Goal: Task Accomplishment & Management: Complete application form

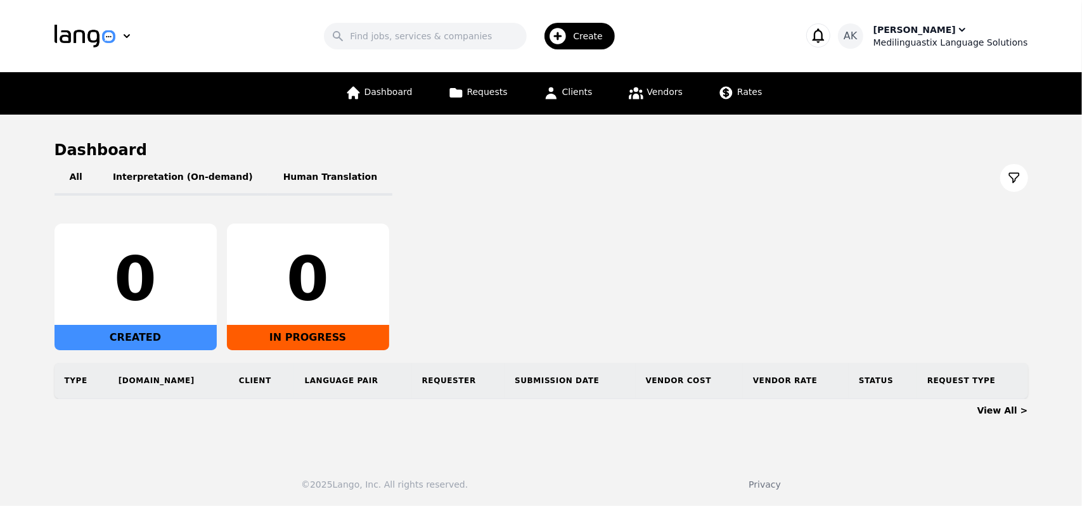
click at [916, 41] on div "Medilinguastix Language Solutions" at bounding box center [950, 42] width 155 height 13
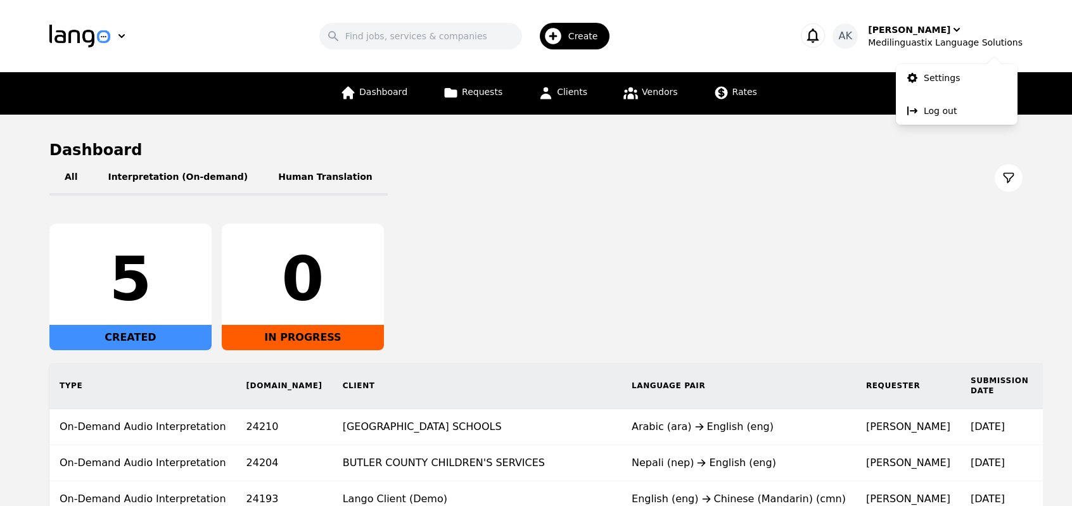
click at [802, 195] on div "All Interpretation (On-demand) Human Translation" at bounding box center [535, 177] width 973 height 35
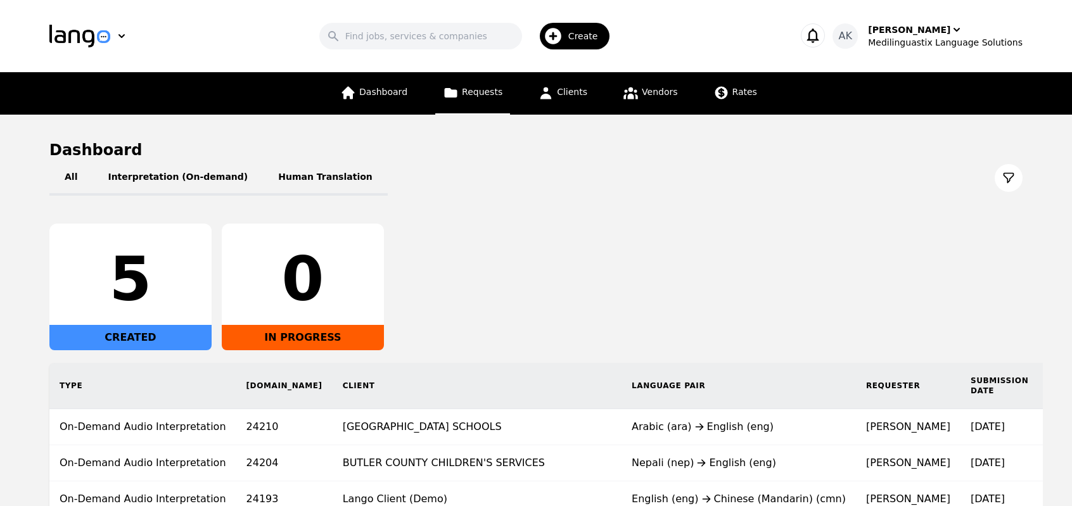
click at [466, 107] on link "Requests" at bounding box center [472, 93] width 75 height 42
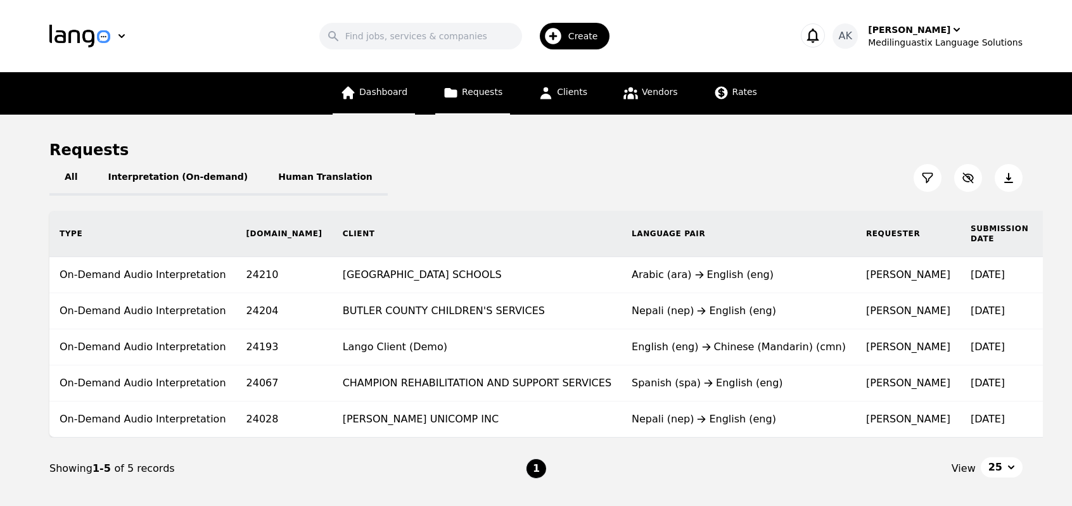
click at [380, 101] on link "Dashboard" at bounding box center [374, 93] width 82 height 42
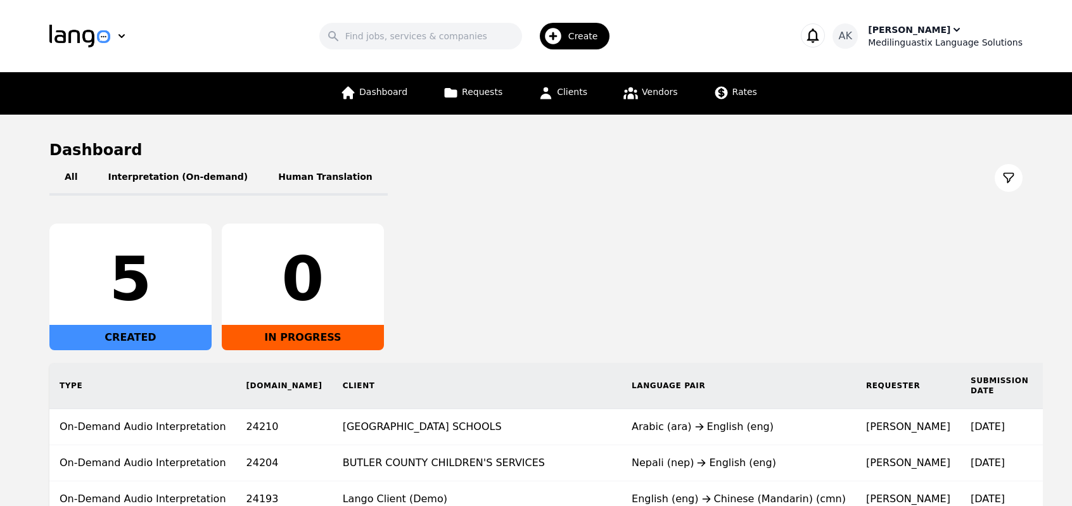
click at [937, 35] on div "[PERSON_NAME]" at bounding box center [909, 29] width 82 height 13
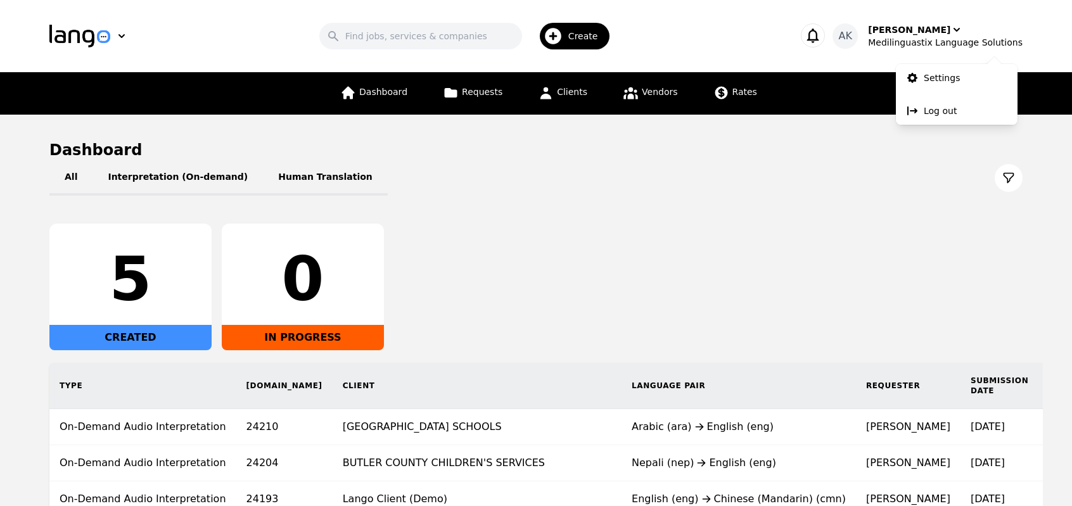
click at [653, 211] on div "All Interpretation (On-demand) Human Translation 5 CREATED 0 IN PROGRESS Type R…" at bounding box center [535, 375] width 973 height 430
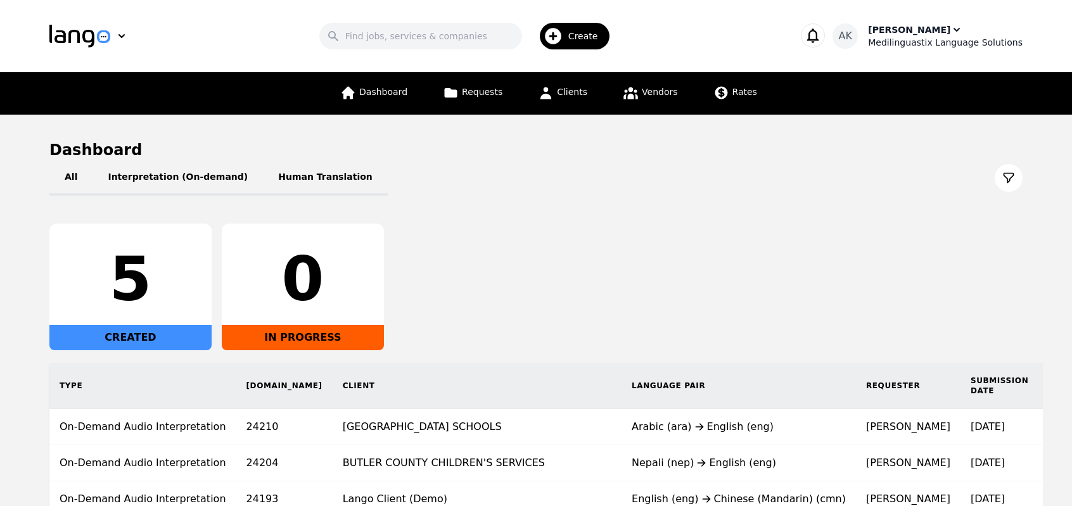
click at [923, 40] on div "Medilinguastix Language Solutions" at bounding box center [945, 42] width 155 height 13
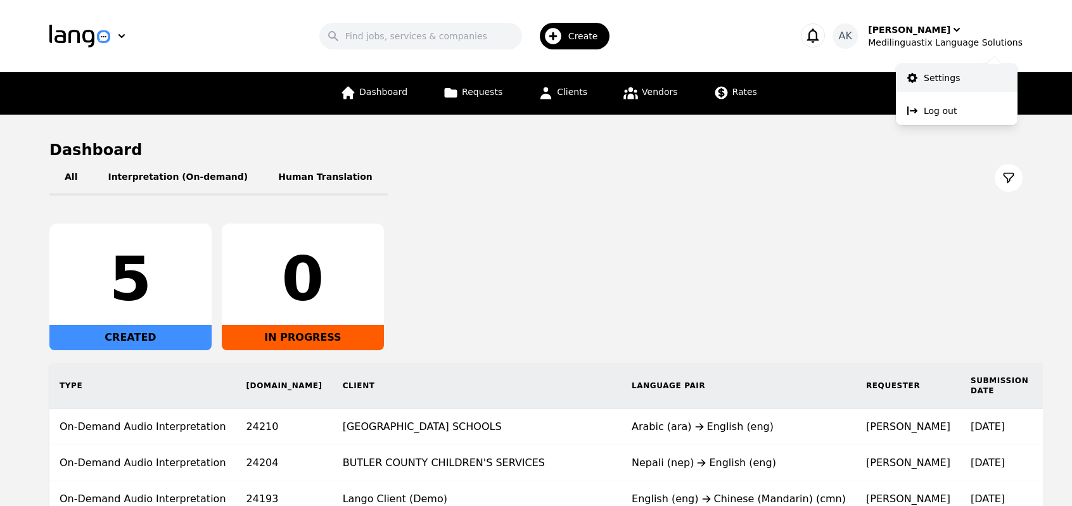
click at [930, 82] on p "Settings" at bounding box center [942, 78] width 36 height 13
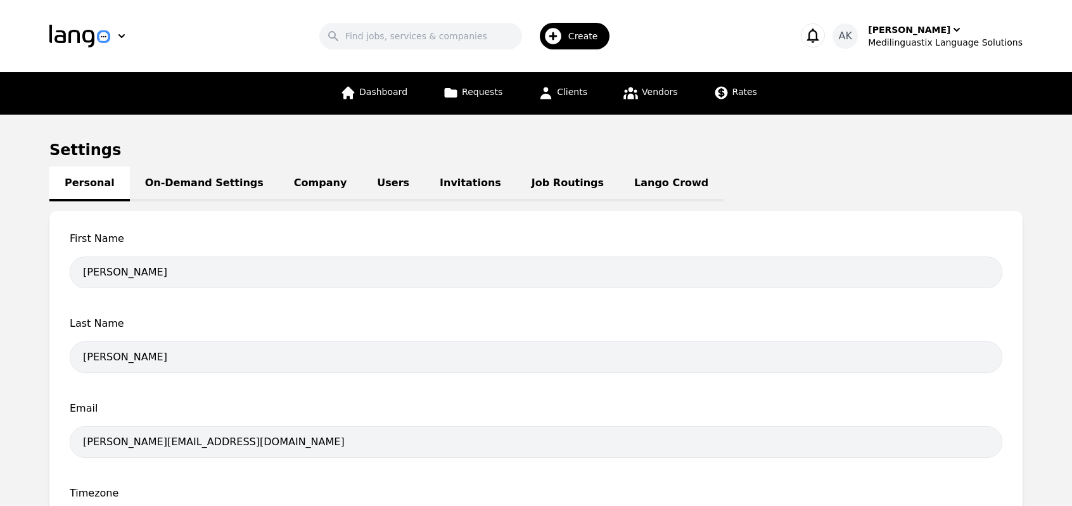
click at [619, 189] on link "Lango Crowd" at bounding box center [671, 184] width 105 height 35
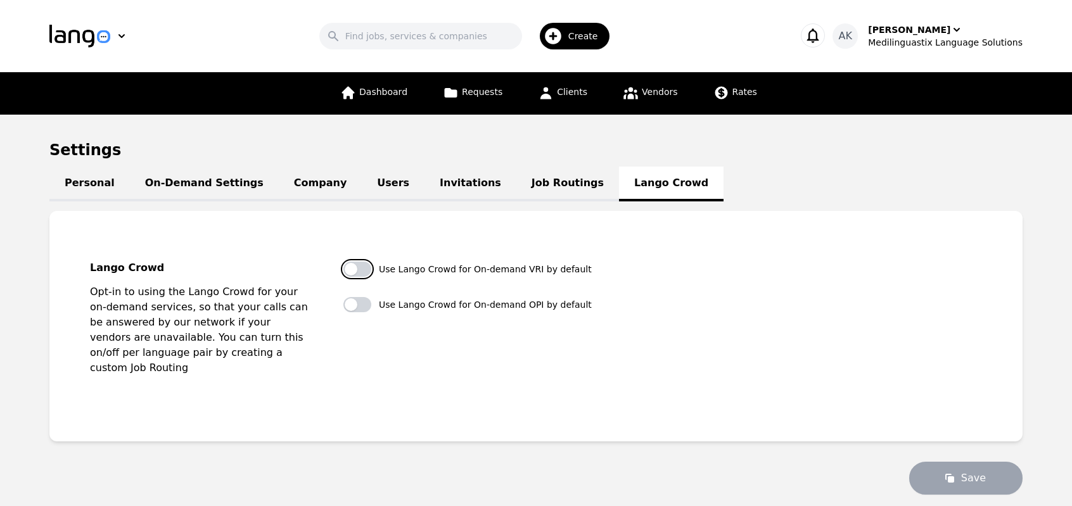
click at [357, 273] on button "button" at bounding box center [358, 269] width 28 height 15
checkbox input "false"
click at [358, 300] on button "button" at bounding box center [358, 304] width 28 height 15
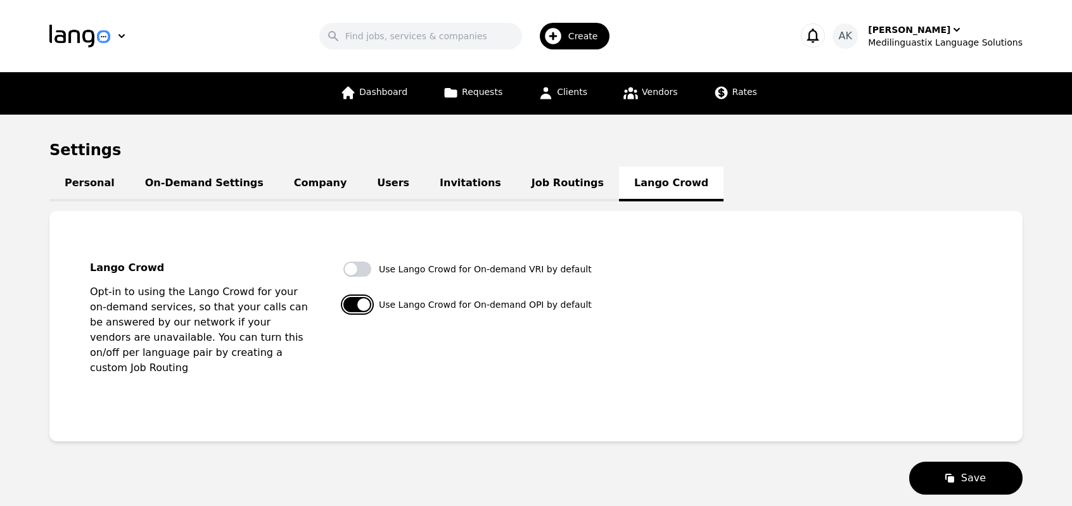
click at [358, 300] on button "button" at bounding box center [358, 304] width 28 height 15
checkbox input "false"
click at [67, 188] on link "Personal" at bounding box center [89, 184] width 80 height 35
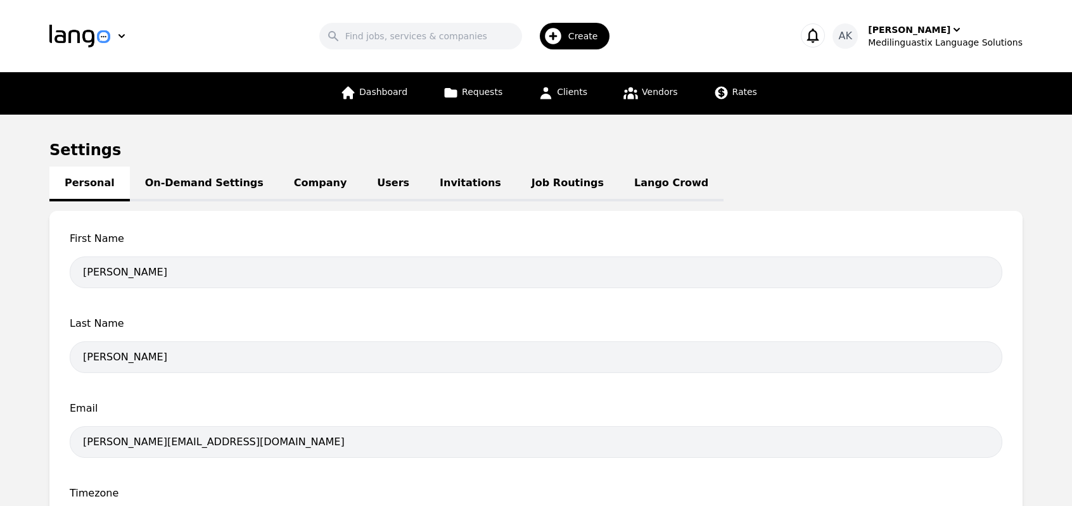
click at [581, 39] on span "Create" at bounding box center [588, 36] width 39 height 13
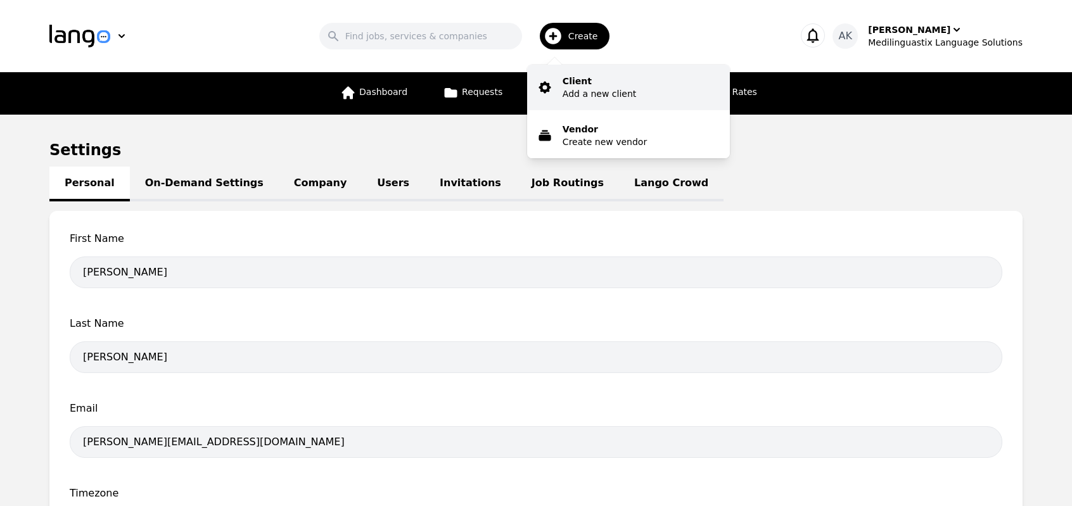
click at [593, 87] on p "Add a new client" at bounding box center [600, 93] width 74 height 13
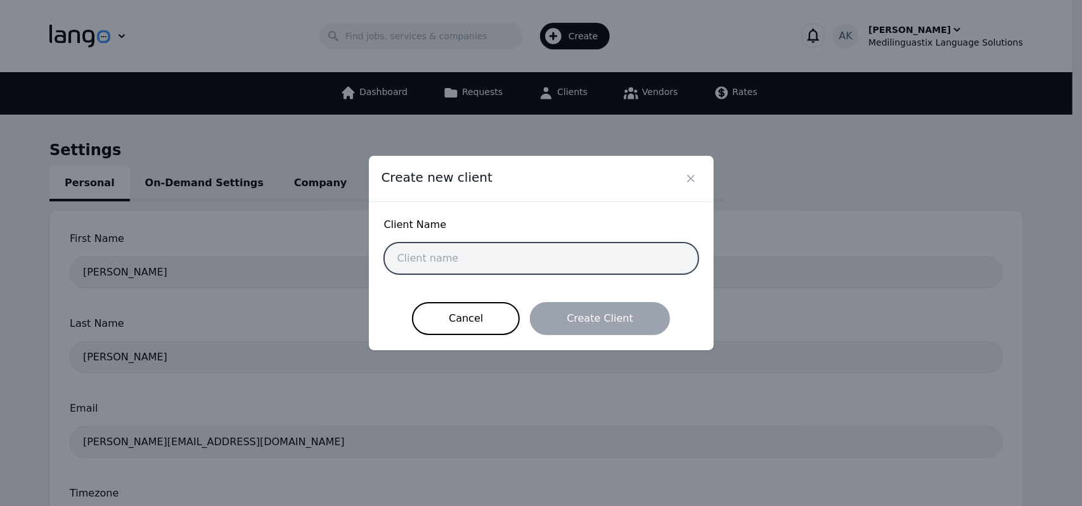
click at [504, 255] on input "text" at bounding box center [541, 259] width 314 height 32
type input "text input-1"
drag, startPoint x: 450, startPoint y: 259, endPoint x: 384, endPoint y: 257, distance: 66.0
click at [384, 257] on input "text input-1" at bounding box center [541, 259] width 314 height 32
click at [447, 257] on input "text input-1" at bounding box center [541, 259] width 314 height 32
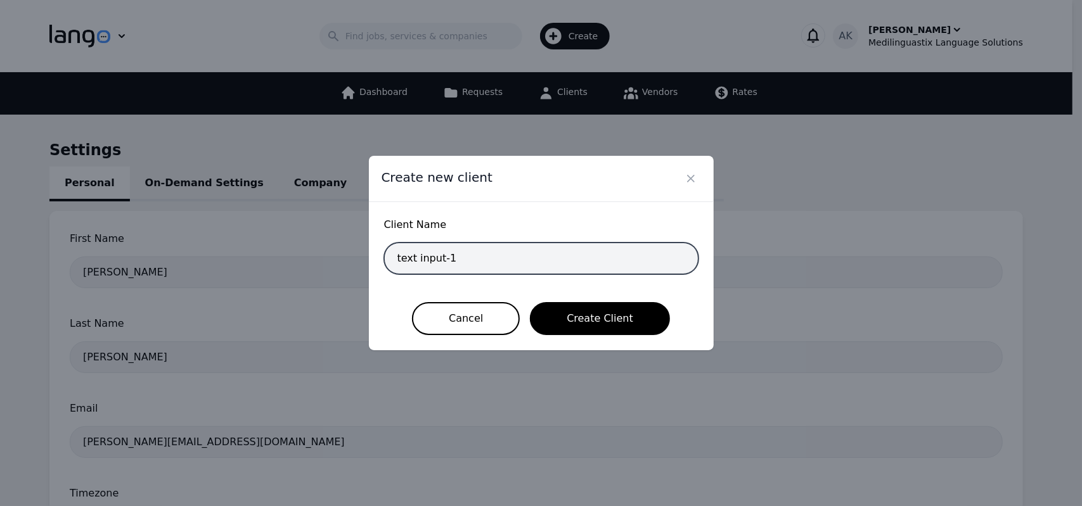
click at [447, 257] on input "text input-1" at bounding box center [541, 259] width 314 height 32
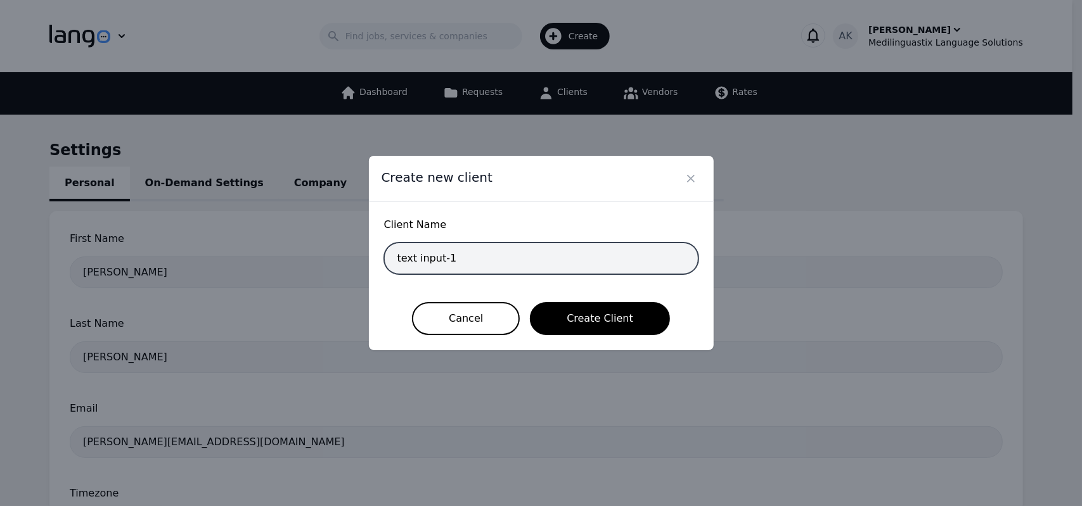
click at [447, 257] on input "text input-1" at bounding box center [541, 259] width 314 height 32
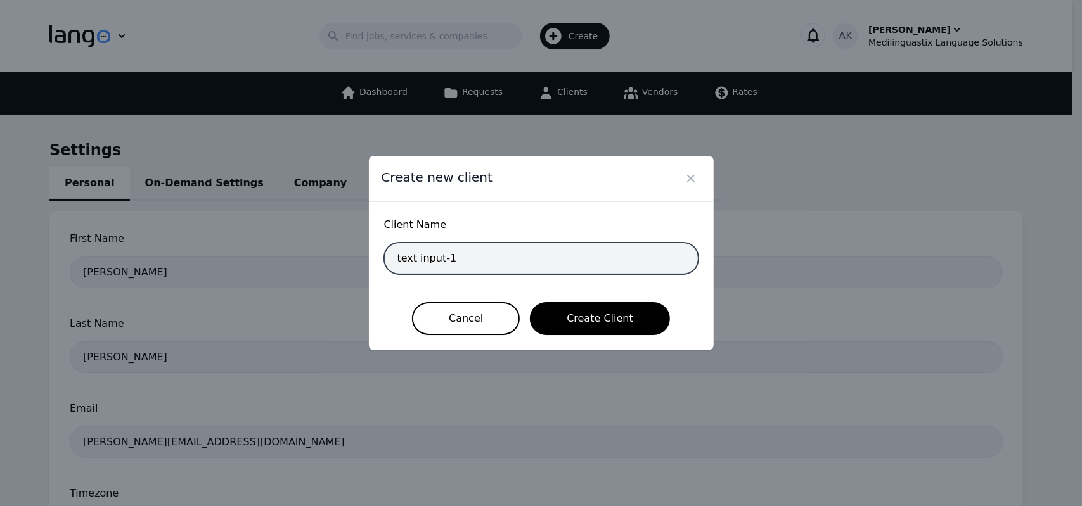
click at [447, 257] on input "text input-1" at bounding box center [541, 259] width 314 height 32
click at [684, 187] on button "Close" at bounding box center [691, 179] width 20 height 20
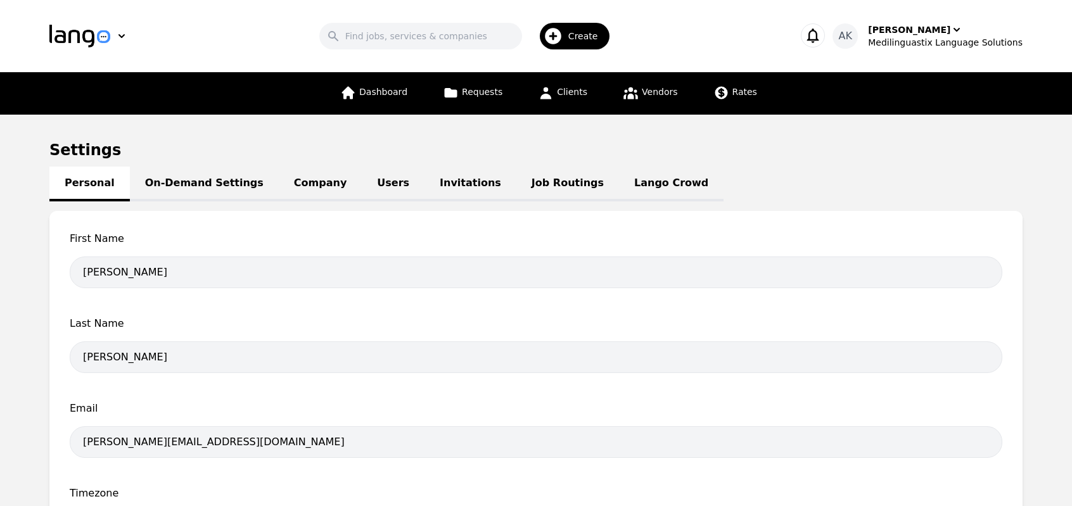
click at [562, 37] on icon "button" at bounding box center [553, 36] width 16 height 16
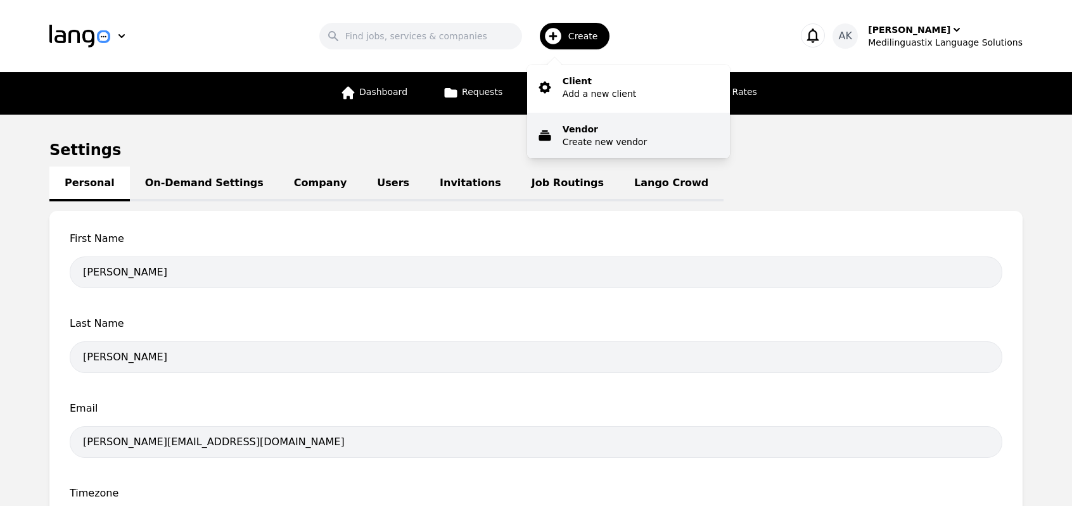
click at [579, 140] on p "Create new vendor" at bounding box center [605, 142] width 84 height 13
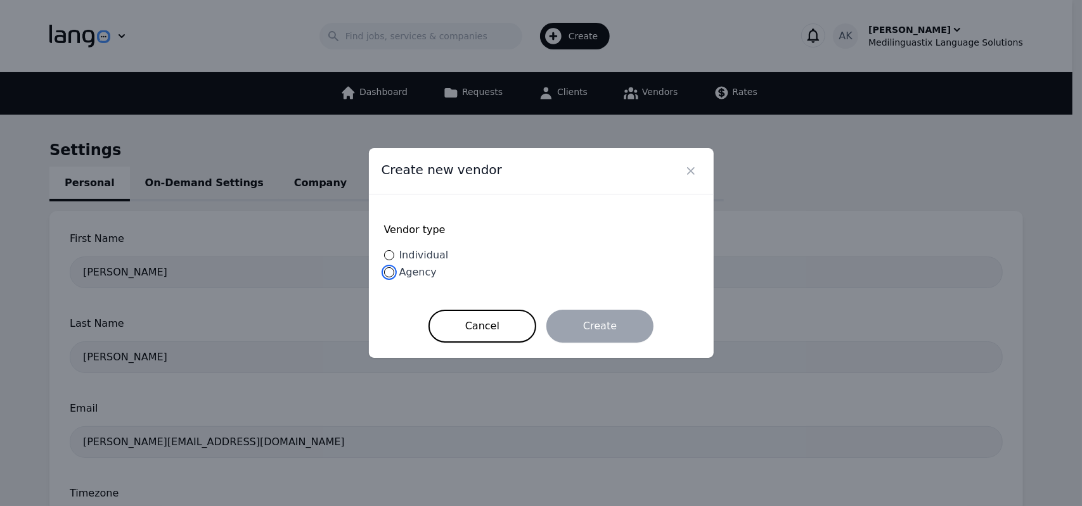
click at [390, 270] on input "Agency" at bounding box center [389, 272] width 10 height 10
radio input "true"
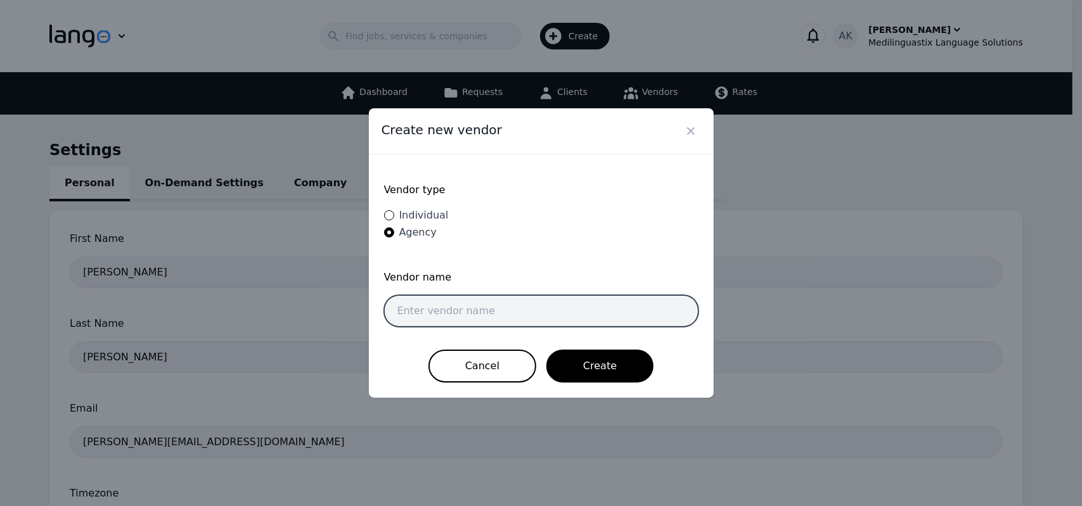
click at [443, 310] on input "text" at bounding box center [541, 311] width 314 height 32
type input "certification-HIPAA-and-Fraud-Waste-and-Abuse"
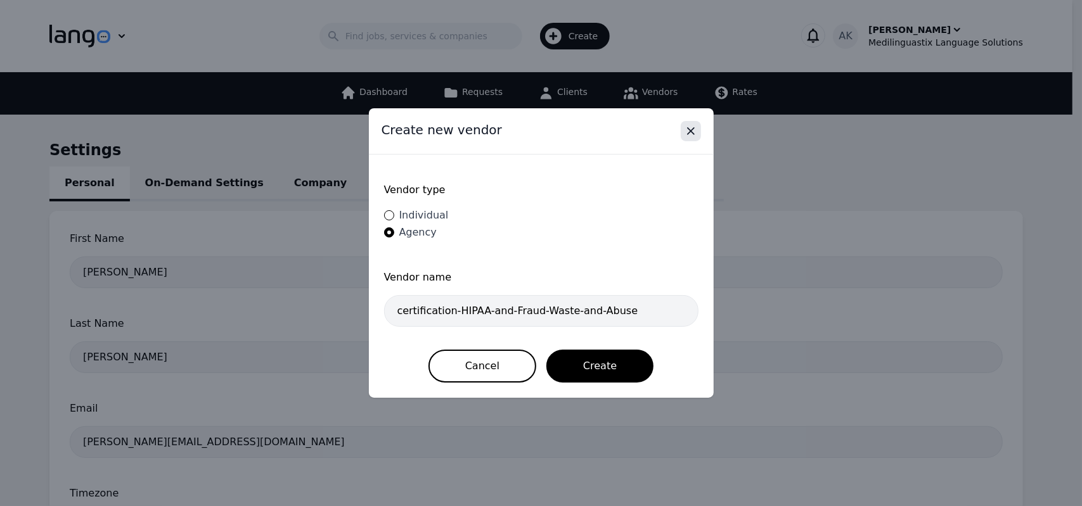
click at [691, 130] on icon "Close" at bounding box center [690, 131] width 13 height 13
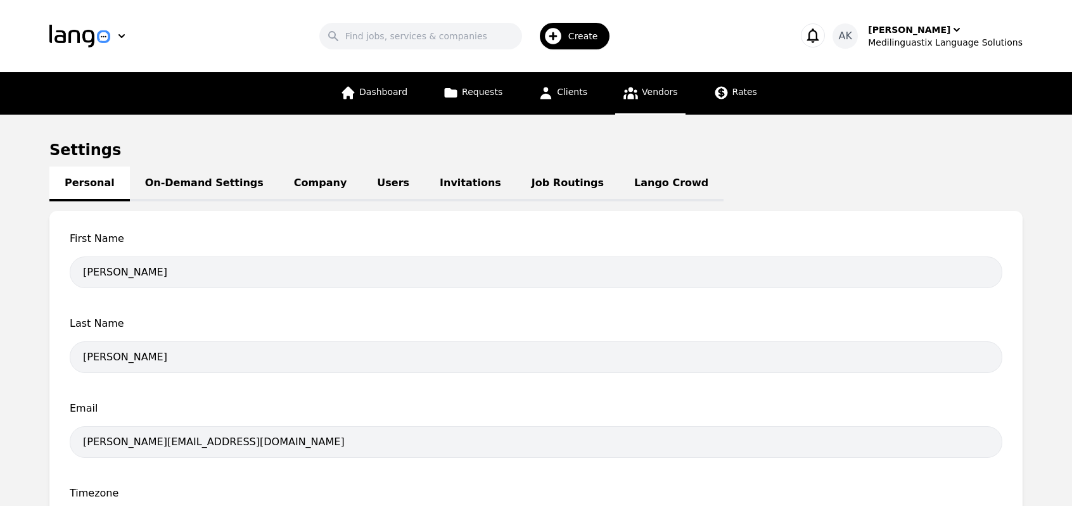
click at [646, 95] on span "Vendors" at bounding box center [659, 92] width 35 height 10
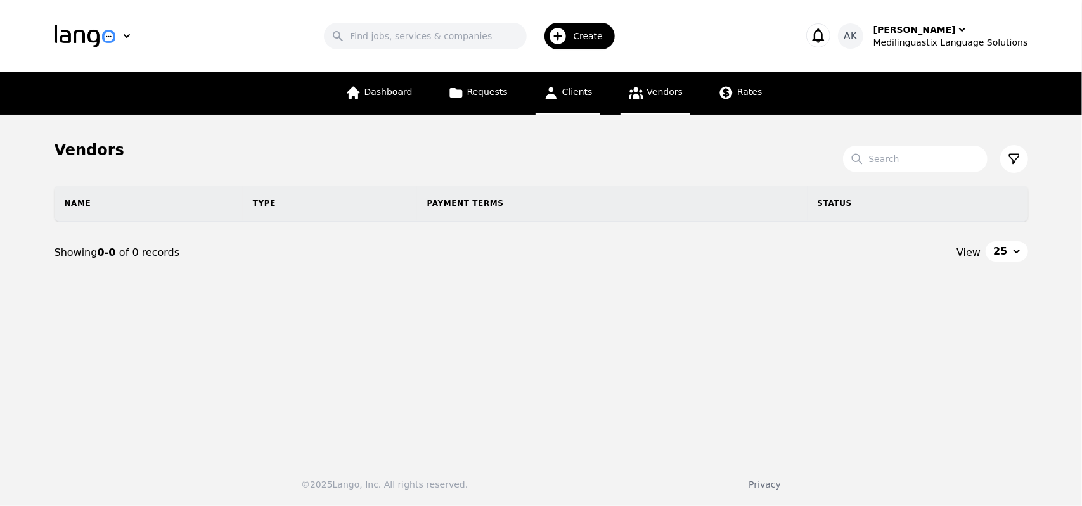
click at [558, 100] on icon at bounding box center [551, 93] width 16 height 16
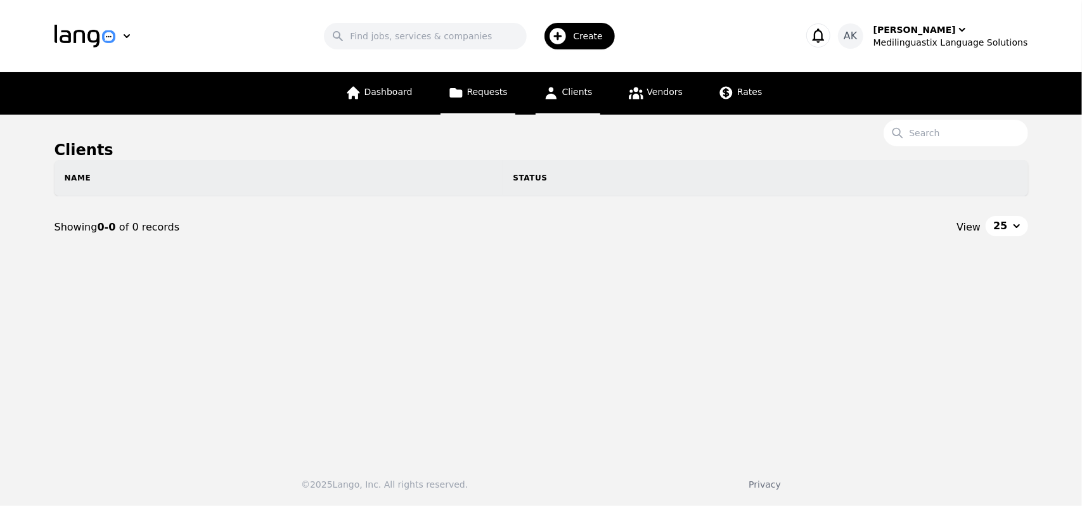
click at [462, 96] on icon at bounding box center [455, 93] width 13 height 10
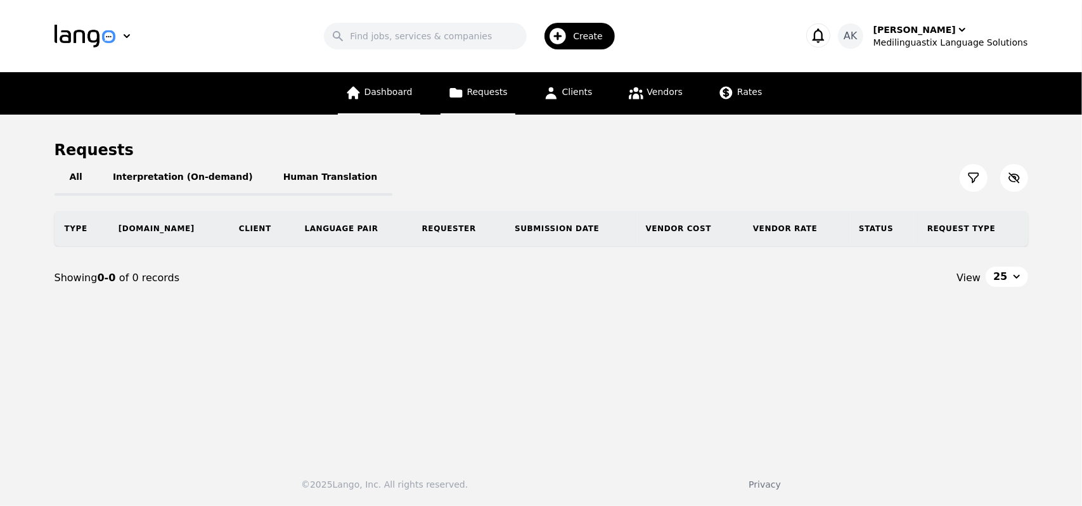
click at [399, 101] on link "Dashboard" at bounding box center [379, 93] width 82 height 42
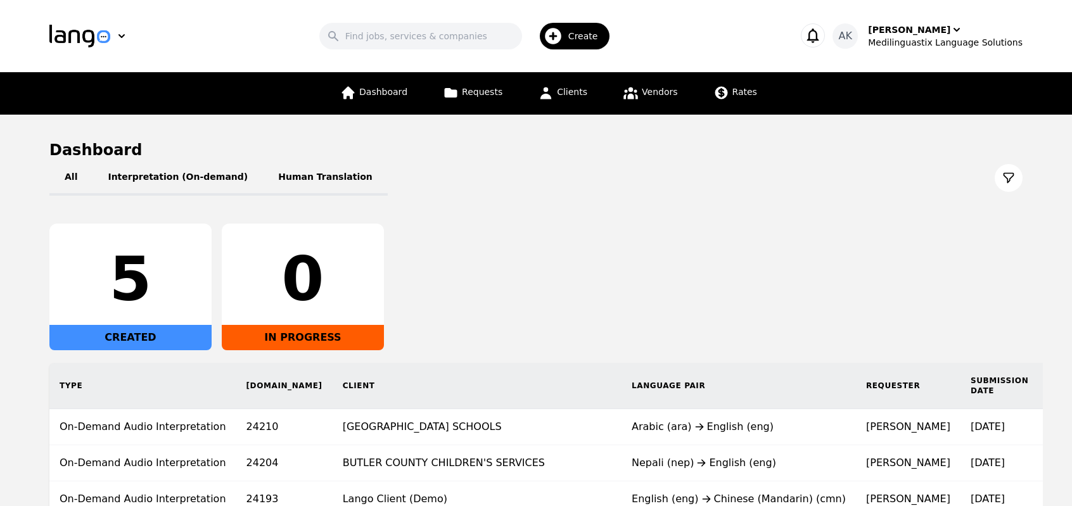
click at [563, 46] on icon "button" at bounding box center [553, 36] width 20 height 20
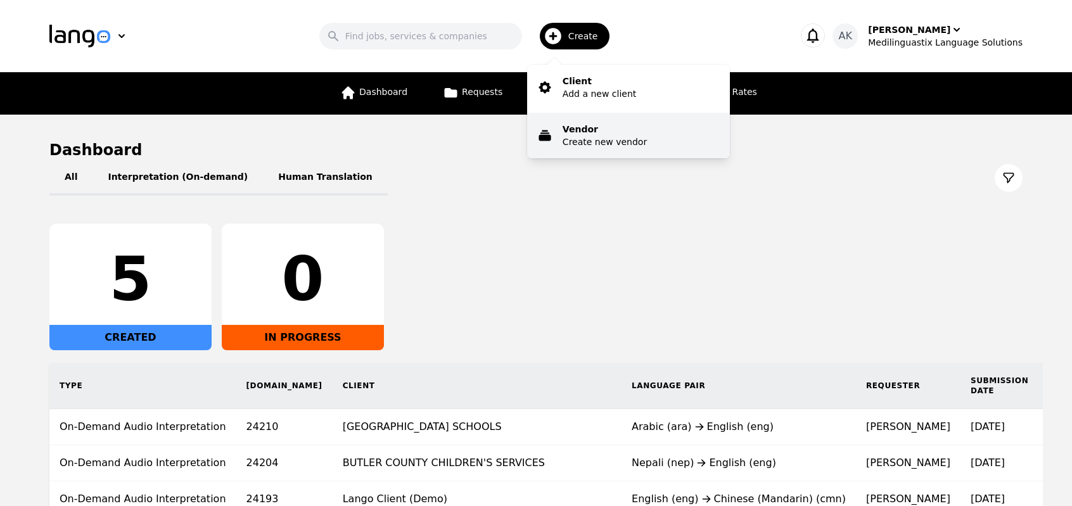
click at [578, 137] on p "Create new vendor" at bounding box center [605, 142] width 84 height 13
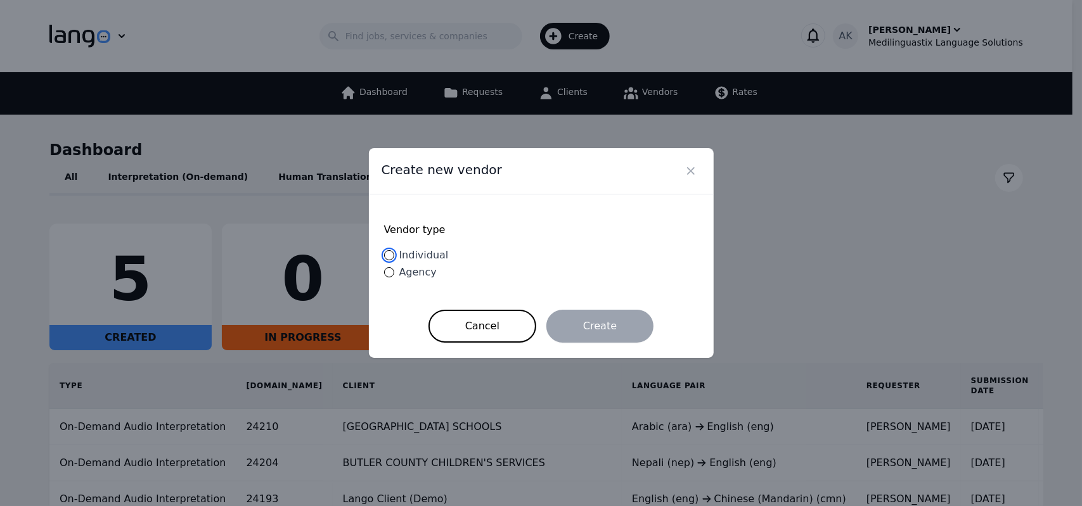
click at [389, 257] on input "Individual" at bounding box center [389, 255] width 10 height 10
radio input "true"
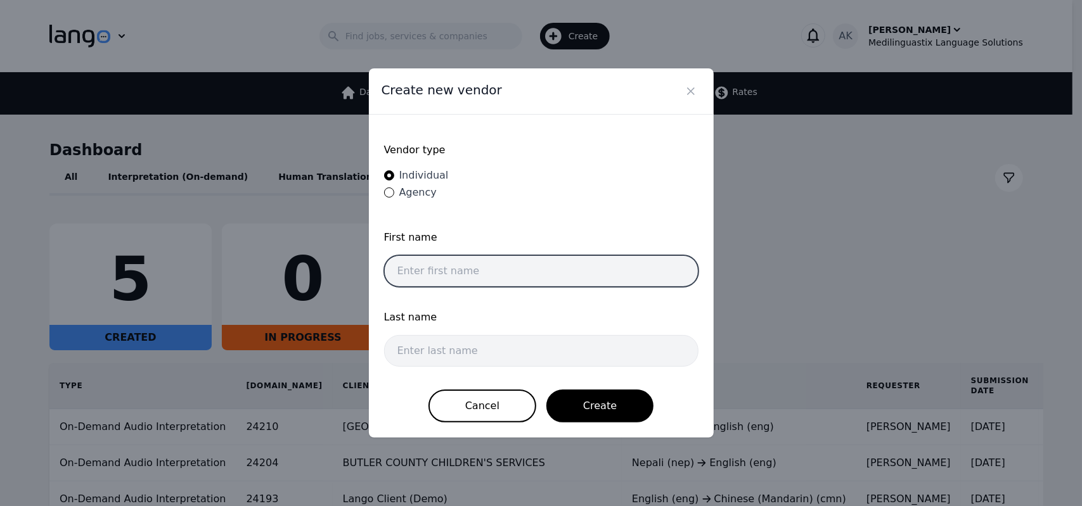
click at [414, 266] on input "text" at bounding box center [541, 271] width 314 height 32
type input "[PERSON_NAME]"
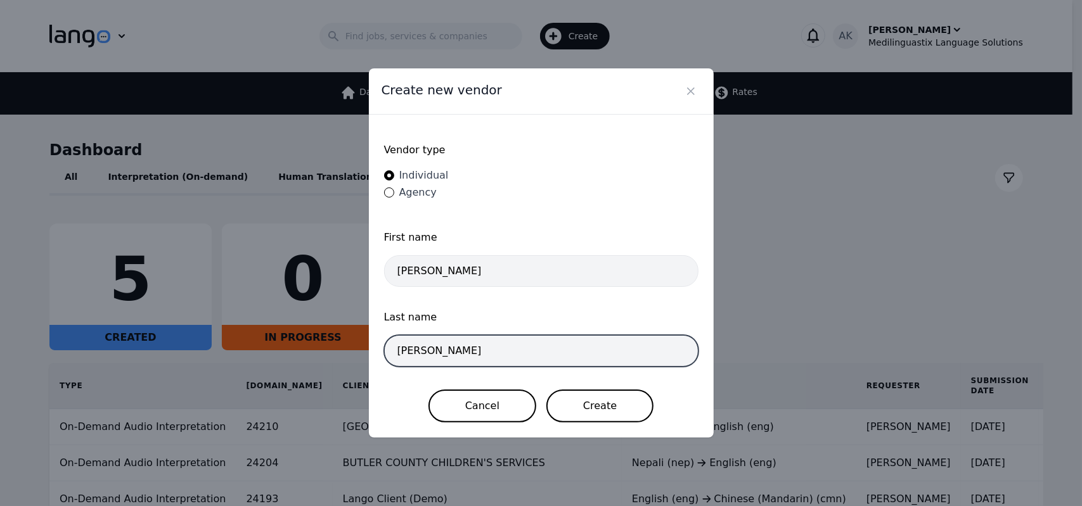
type input "[PERSON_NAME]"
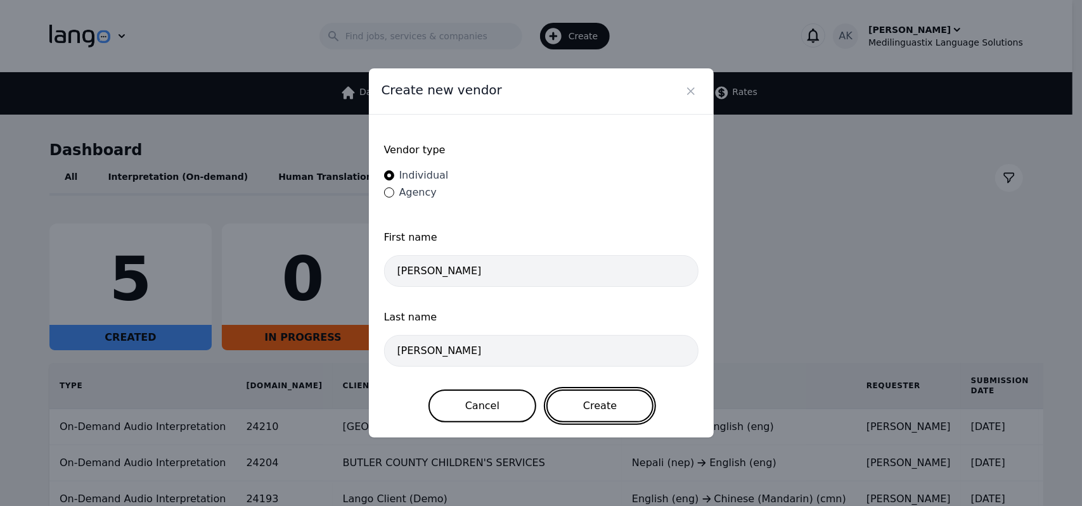
click at [590, 404] on button "Create" at bounding box center [599, 406] width 107 height 33
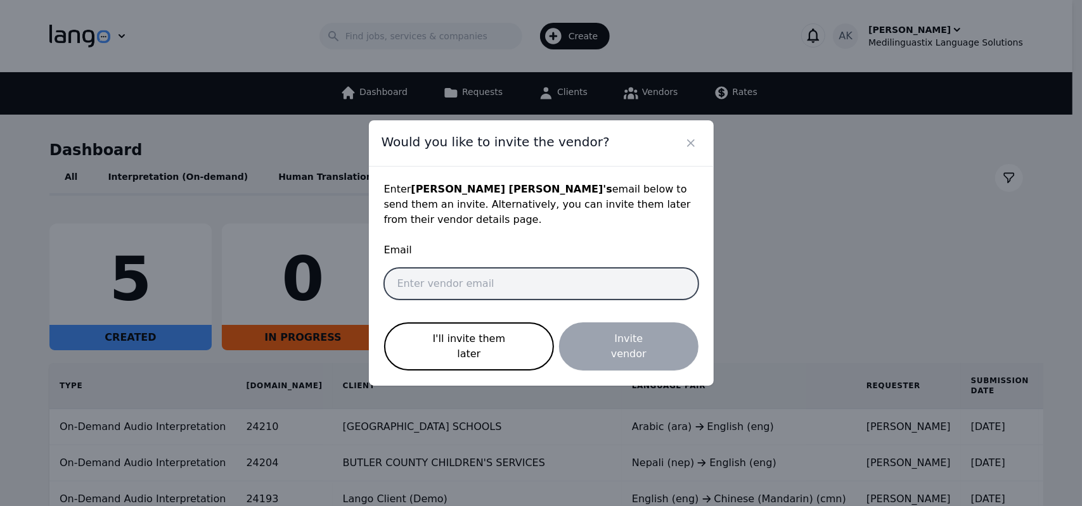
click at [491, 288] on input "email" at bounding box center [541, 284] width 314 height 32
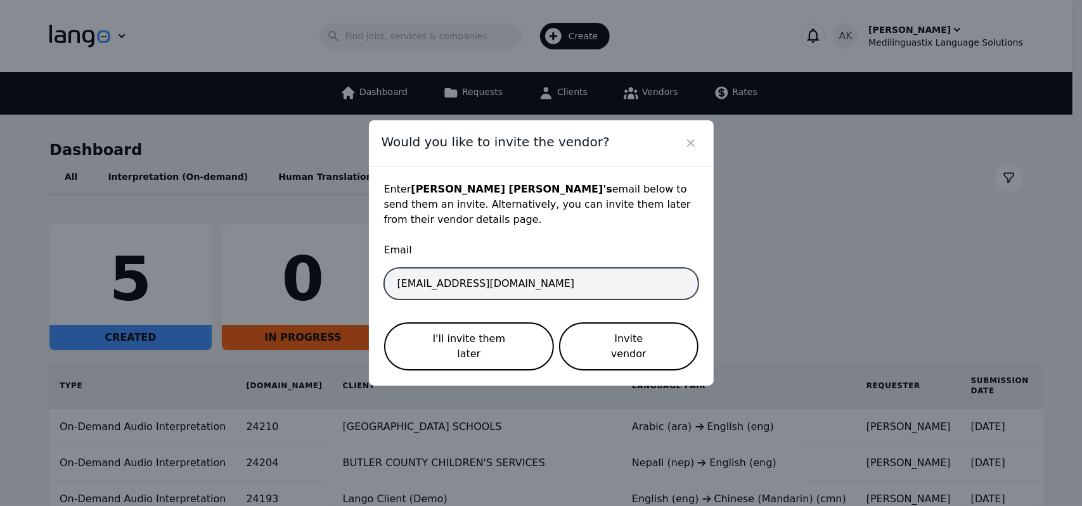
type input "[EMAIL_ADDRESS][DOMAIN_NAME]"
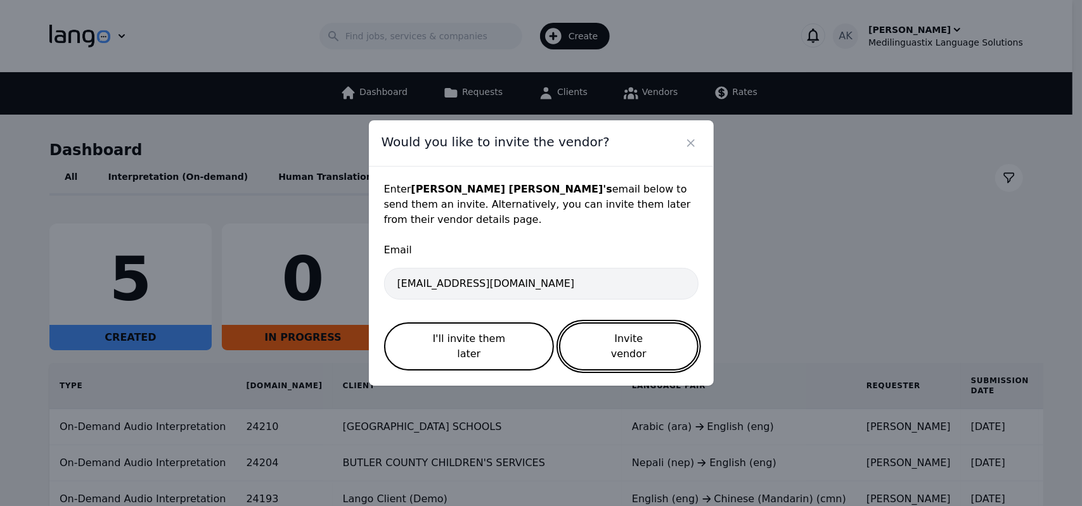
click at [605, 337] on button "Invite vendor" at bounding box center [628, 347] width 139 height 48
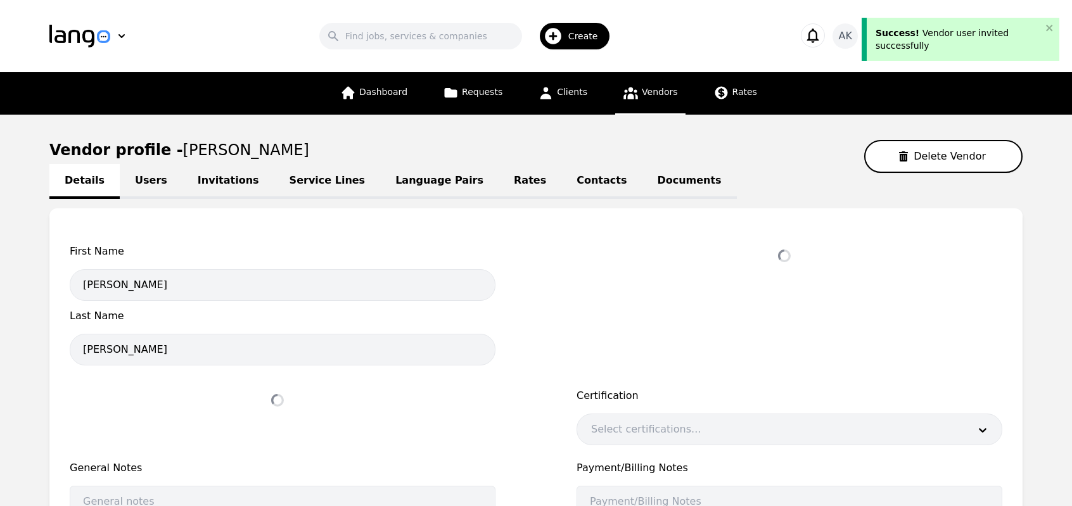
select select "active"
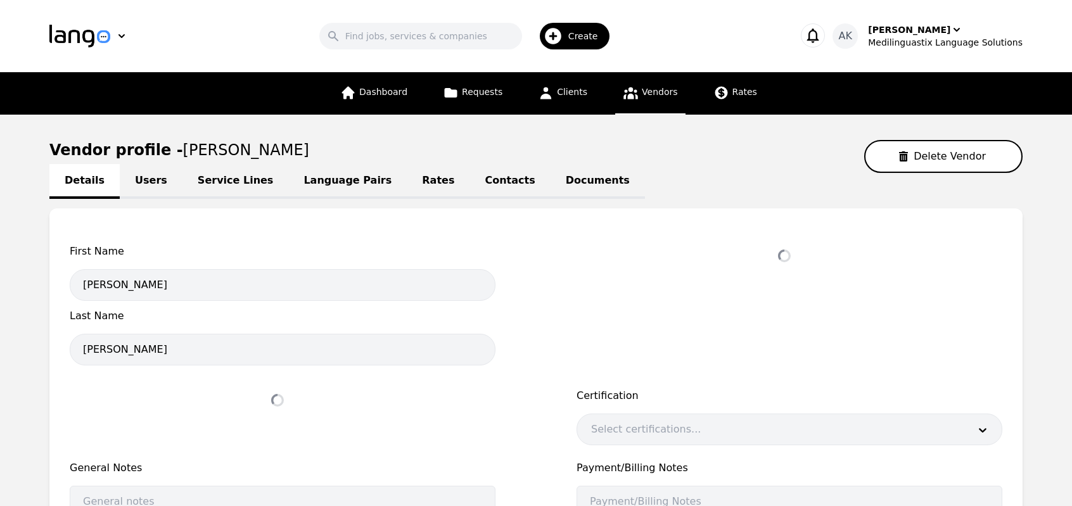
select select "active"
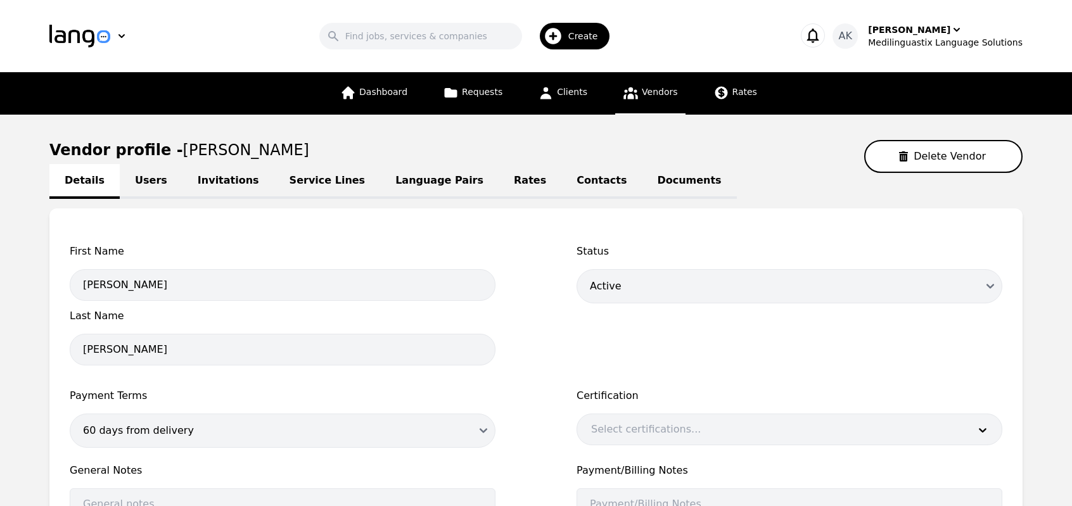
click at [35, 328] on main "Vendor profile - [PERSON_NAME] Vendor Details Users Invitations Service Lines L…" at bounding box center [536, 409] width 1072 height 588
click at [139, 187] on link "Users" at bounding box center [151, 181] width 63 height 35
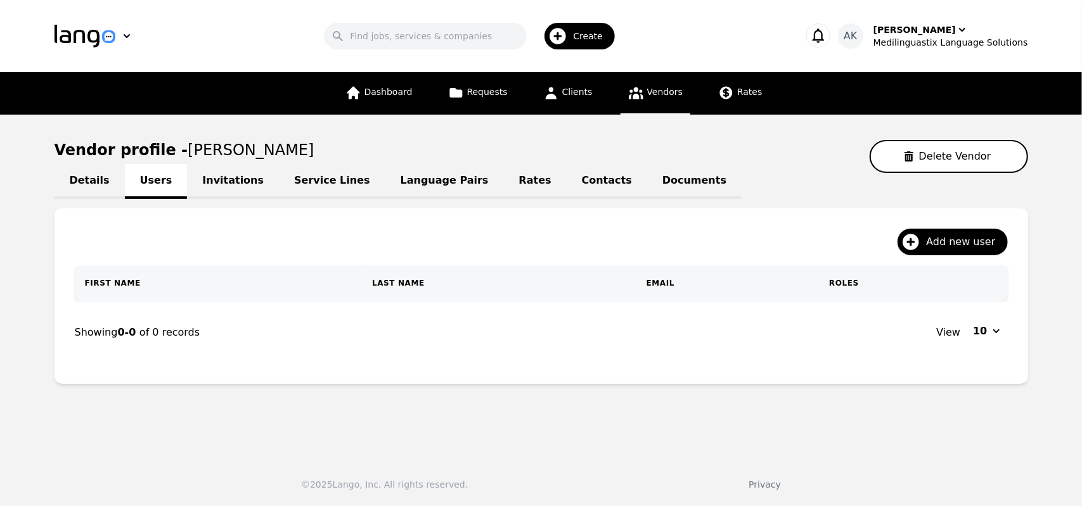
click at [195, 190] on link "Invitations" at bounding box center [233, 181] width 92 height 35
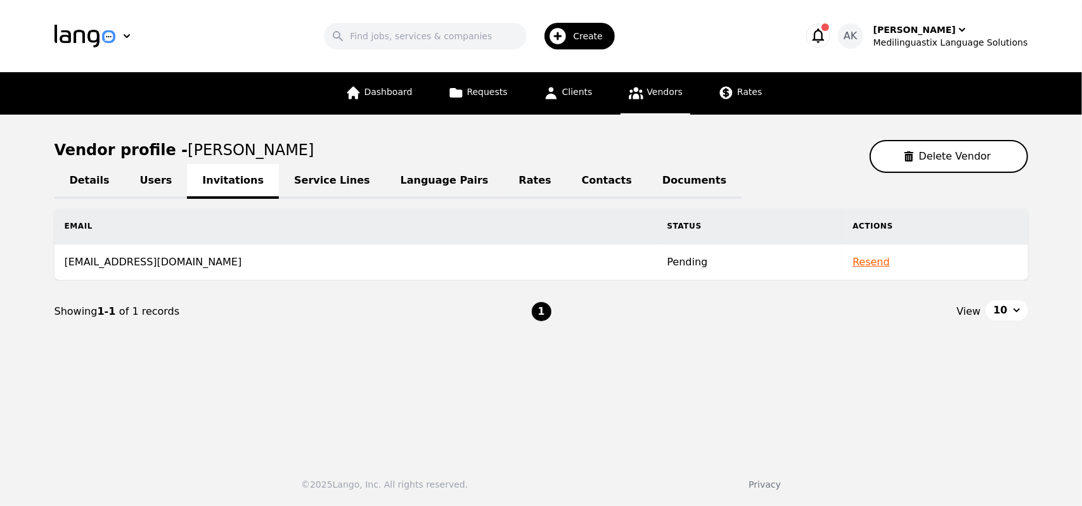
click at [86, 182] on link "Details" at bounding box center [90, 181] width 70 height 35
select select "active"
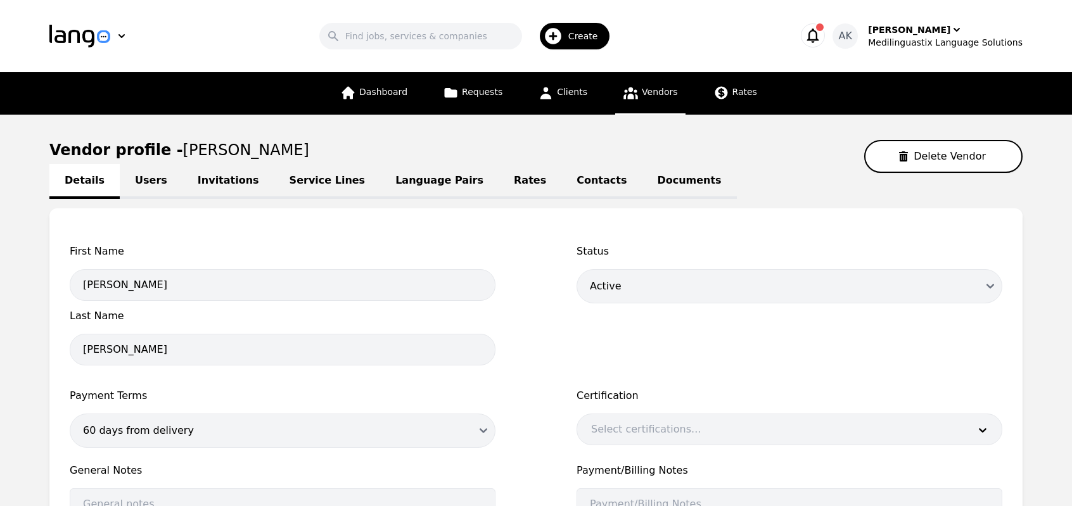
click at [822, 33] on icon "button" at bounding box center [813, 36] width 18 height 18
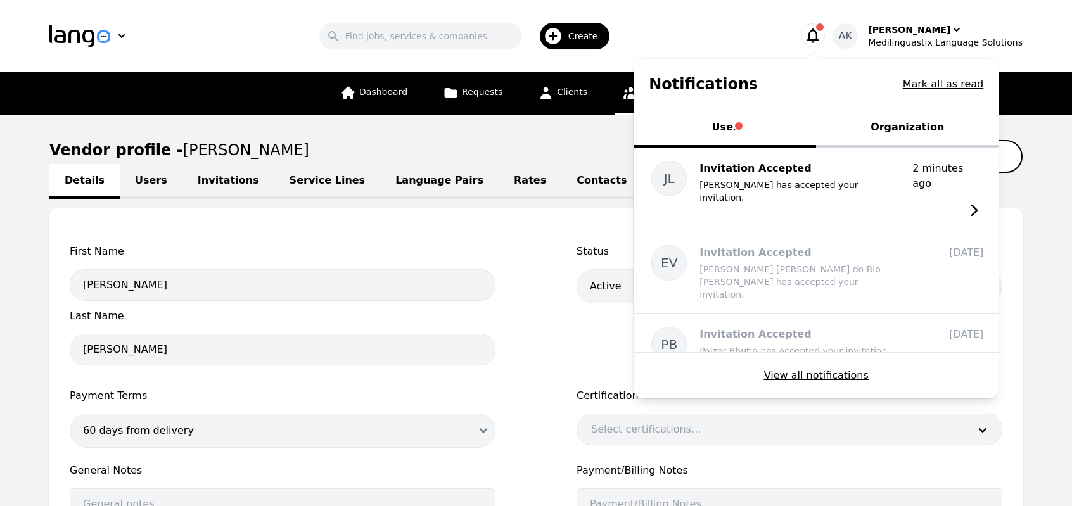
click at [822, 33] on icon "button" at bounding box center [813, 36] width 18 height 18
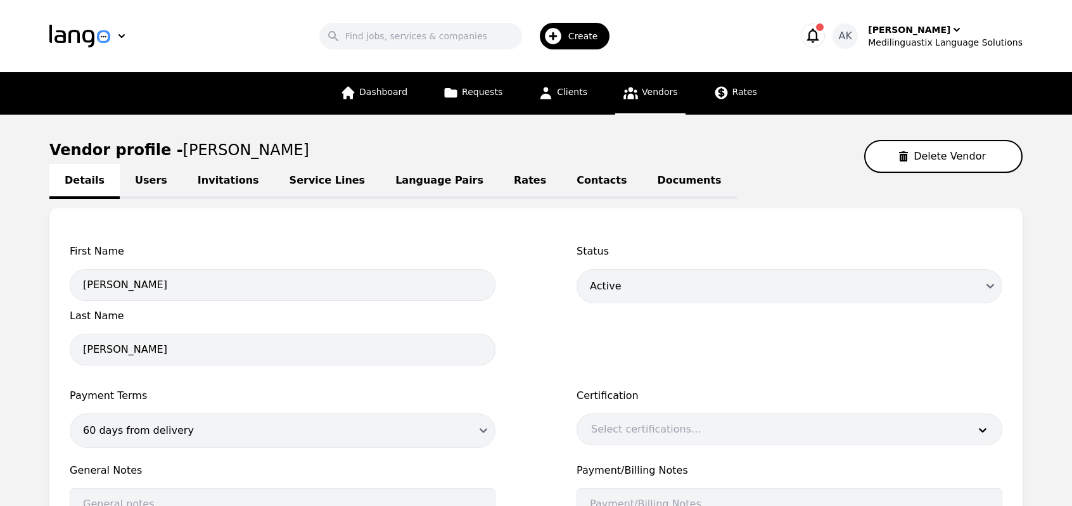
click at [745, 25] on div "Search Create" at bounding box center [468, 36] width 615 height 37
click at [489, 97] on span "Requests" at bounding box center [482, 92] width 41 height 10
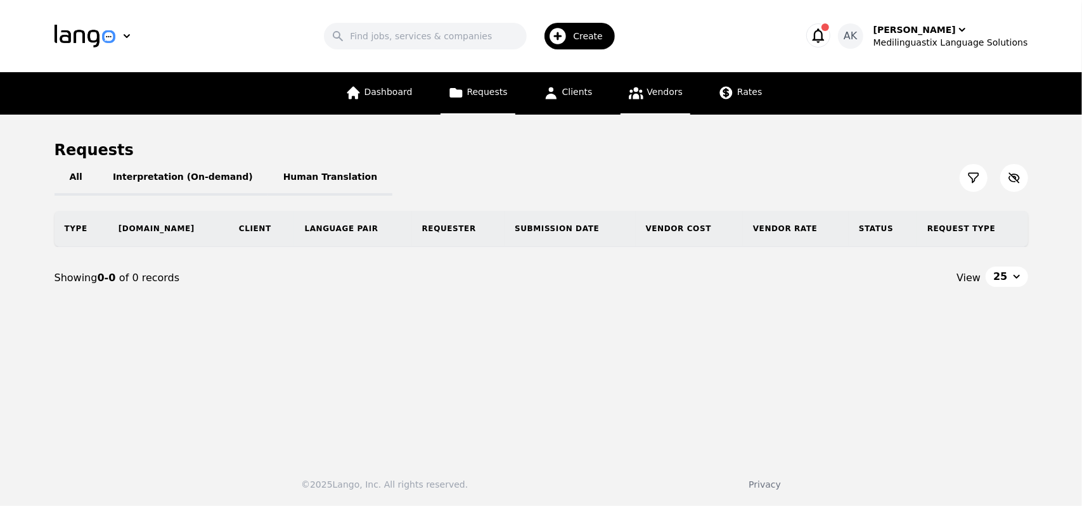
click at [640, 94] on link "Vendors" at bounding box center [655, 93] width 70 height 42
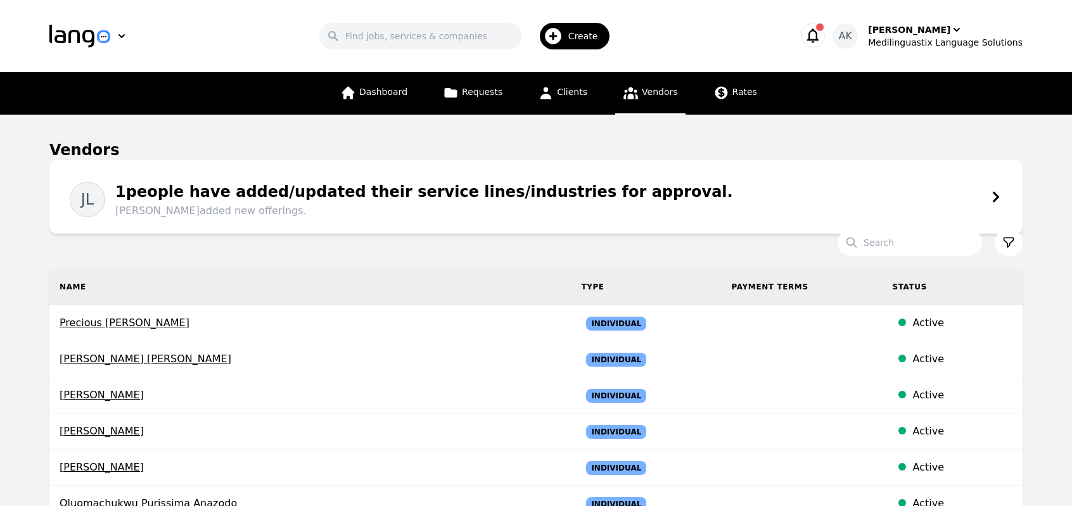
click at [406, 191] on div "1 people have added/updated their service lines/industries for approval. Jin Li…" at bounding box center [419, 200] width 628 height 38
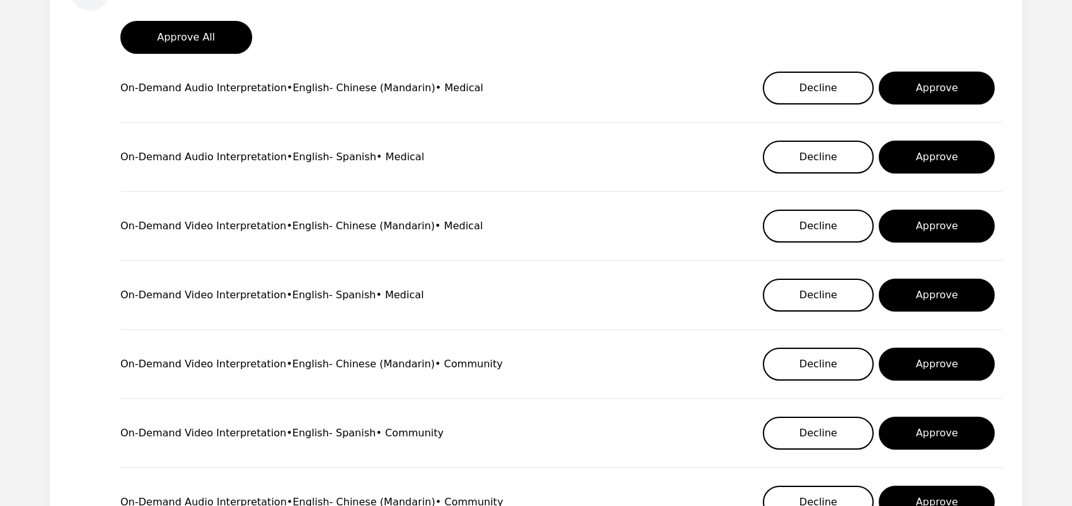
scroll to position [177, 0]
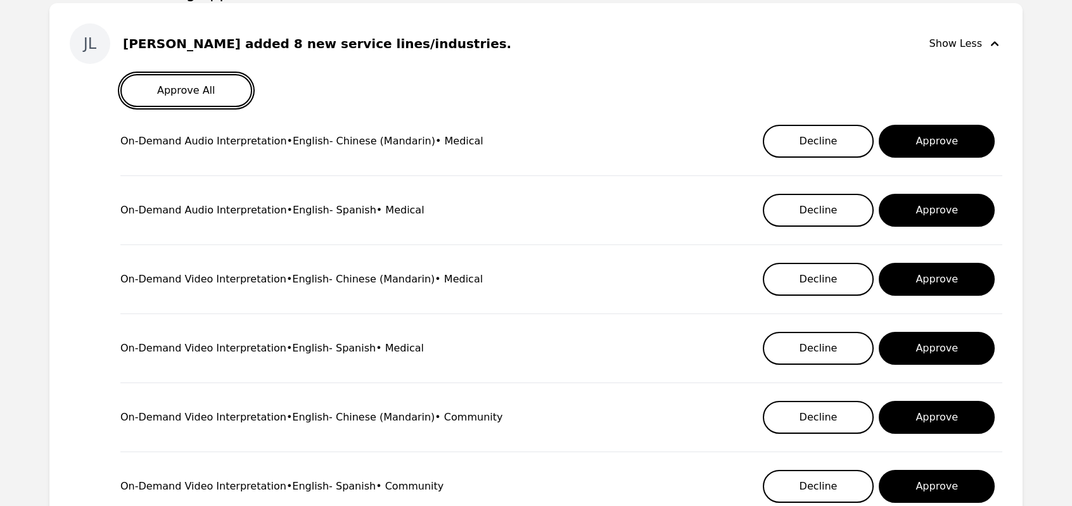
click at [215, 91] on button "Approve All" at bounding box center [186, 90] width 132 height 33
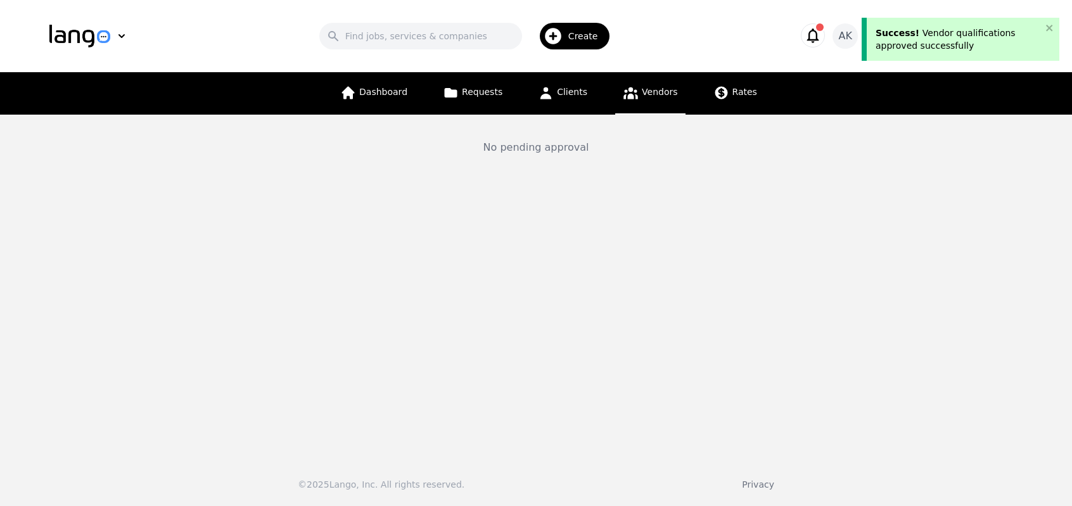
scroll to position [0, 0]
click at [827, 35] on icon "button" at bounding box center [818, 36] width 18 height 18
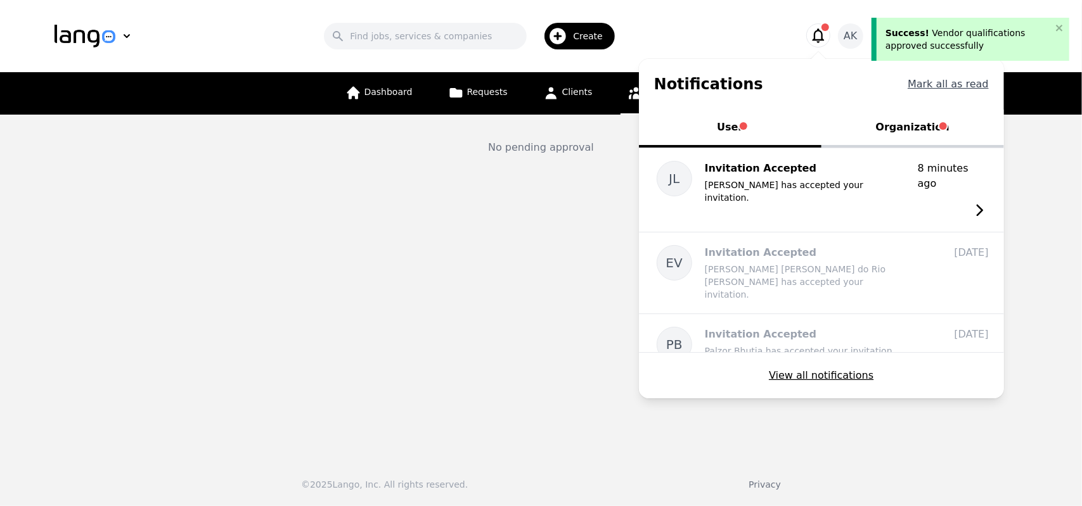
click at [939, 82] on button "Mark all as read" at bounding box center [948, 84] width 81 height 15
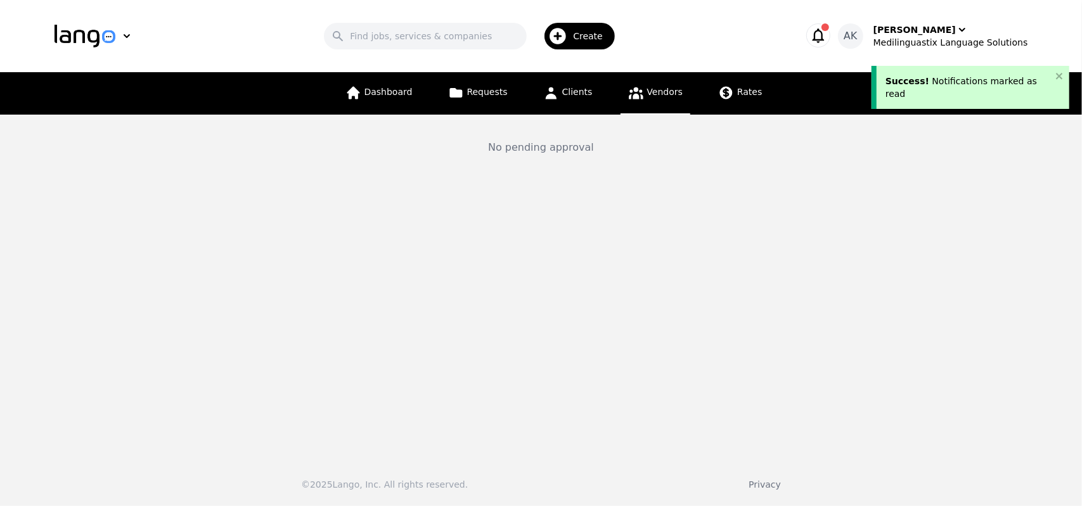
click at [827, 34] on icon "button" at bounding box center [818, 36] width 18 height 18
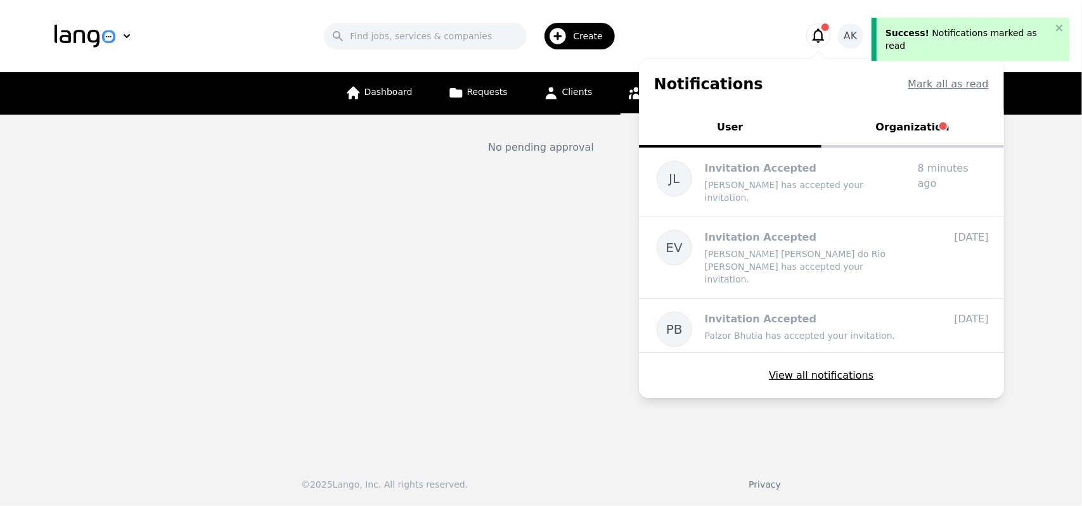
click at [933, 118] on button "Organization" at bounding box center [912, 129] width 183 height 38
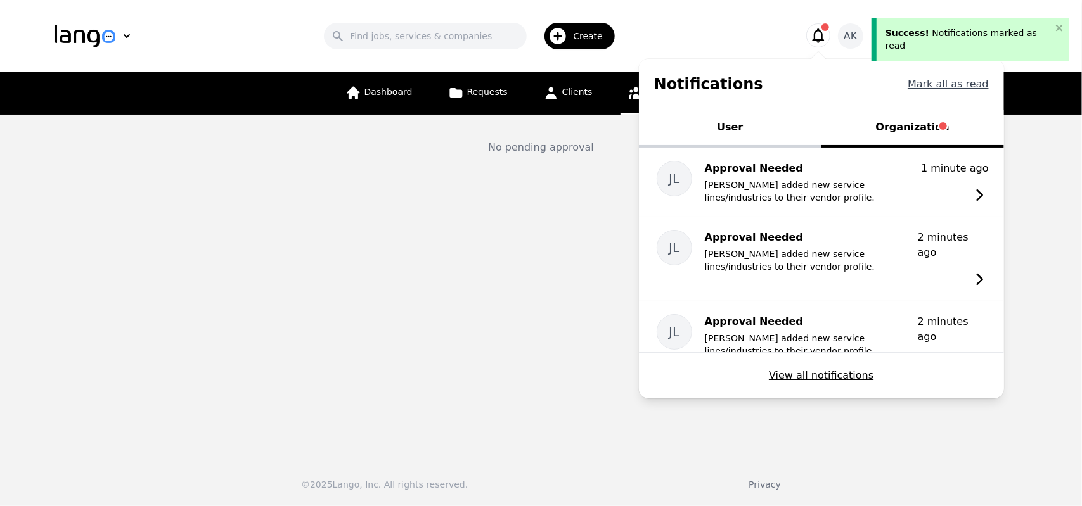
click at [957, 77] on button "Mark all as read" at bounding box center [948, 84] width 81 height 15
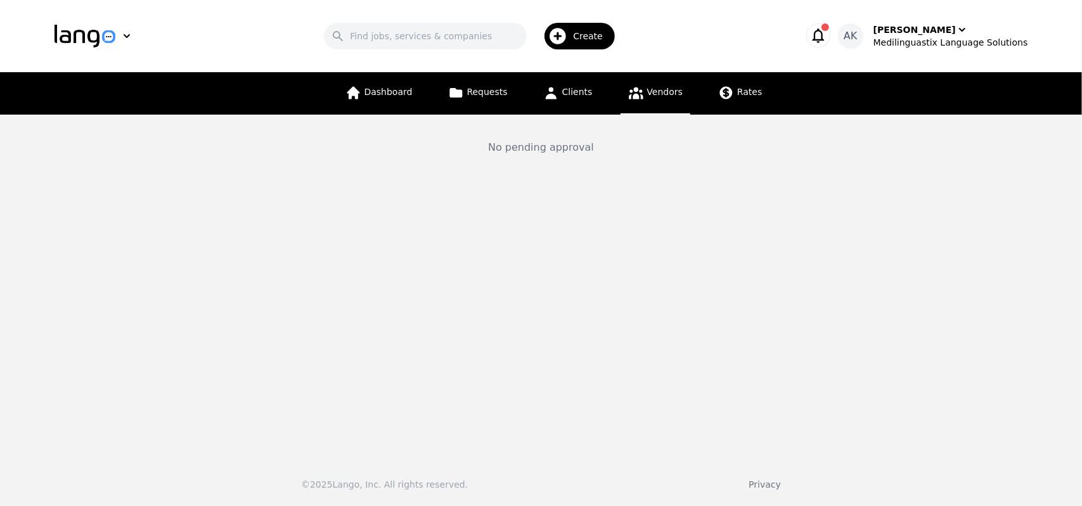
click at [827, 34] on icon "button" at bounding box center [818, 36] width 18 height 18
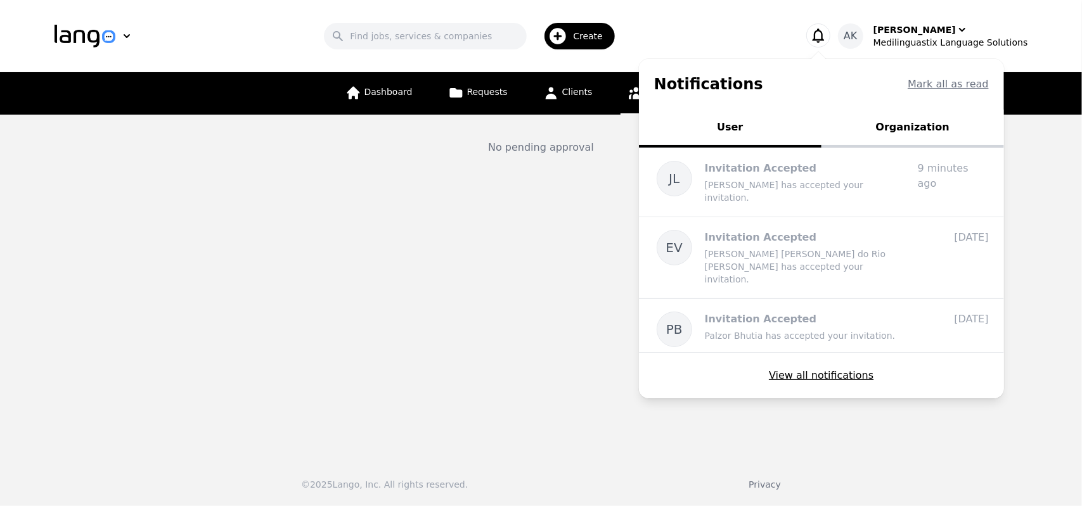
click at [753, 20] on div "Search Create" at bounding box center [473, 36] width 615 height 37
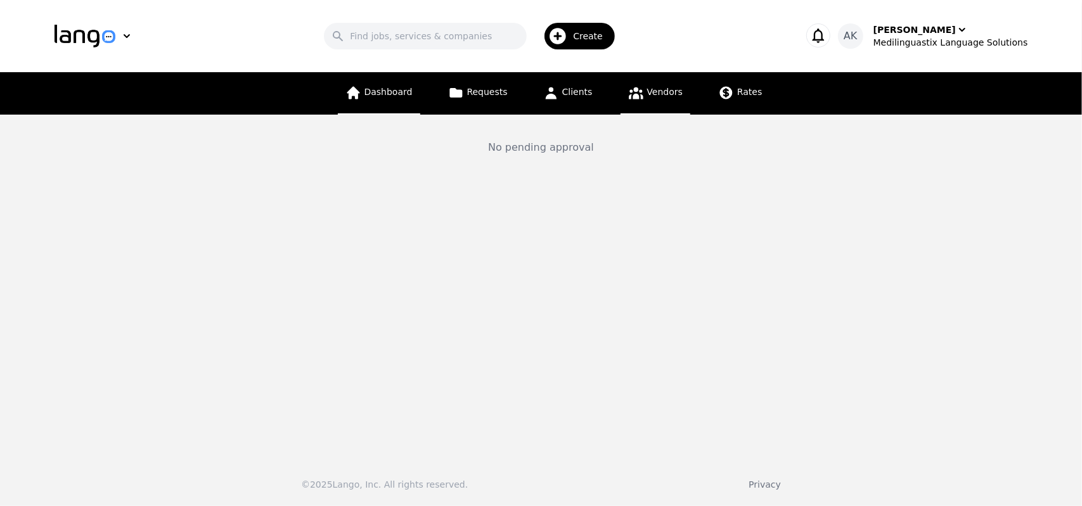
click at [390, 96] on span "Dashboard" at bounding box center [388, 92] width 48 height 10
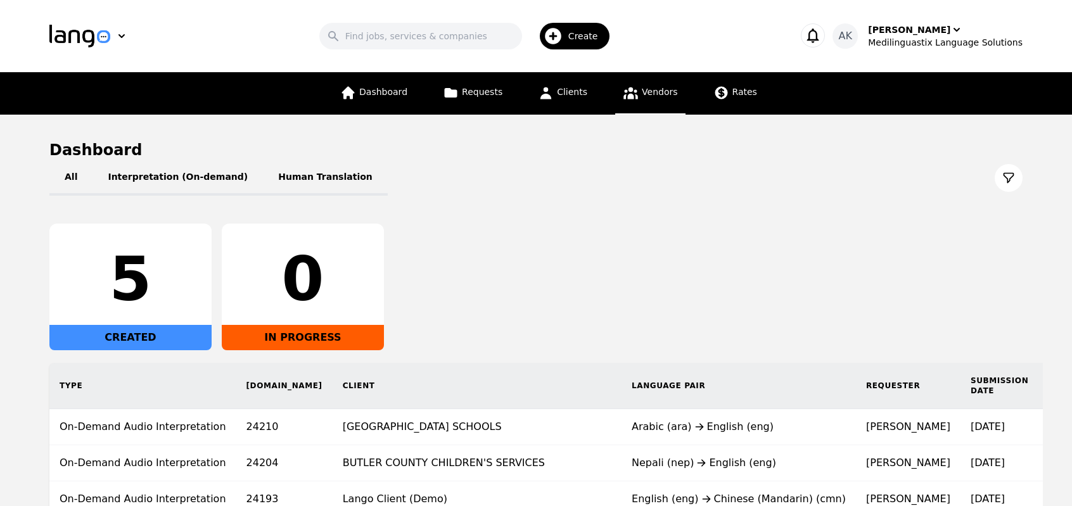
click at [638, 94] on link "Vendors" at bounding box center [650, 93] width 70 height 42
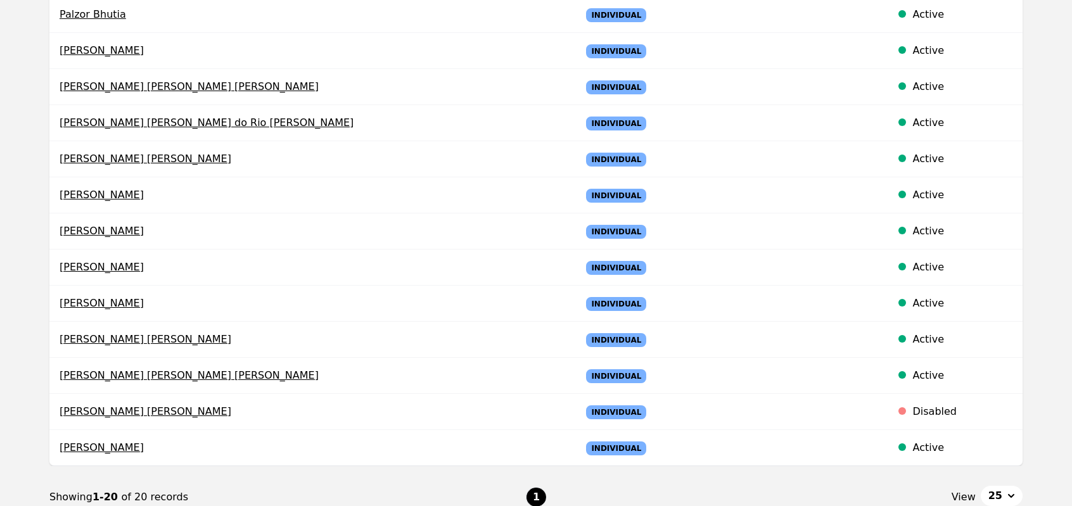
scroll to position [482, 0]
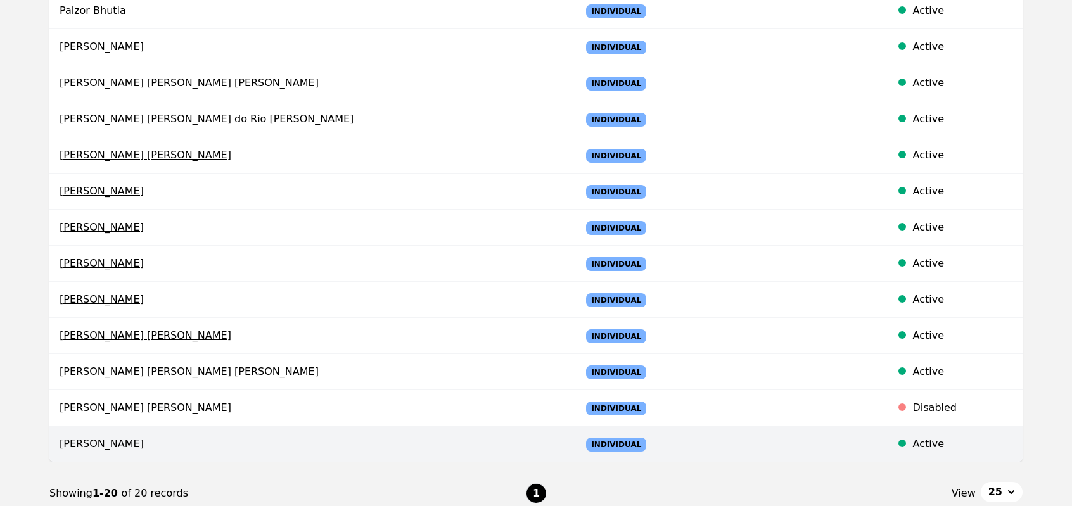
click at [71, 438] on span "[PERSON_NAME]" at bounding box center [310, 444] width 501 height 15
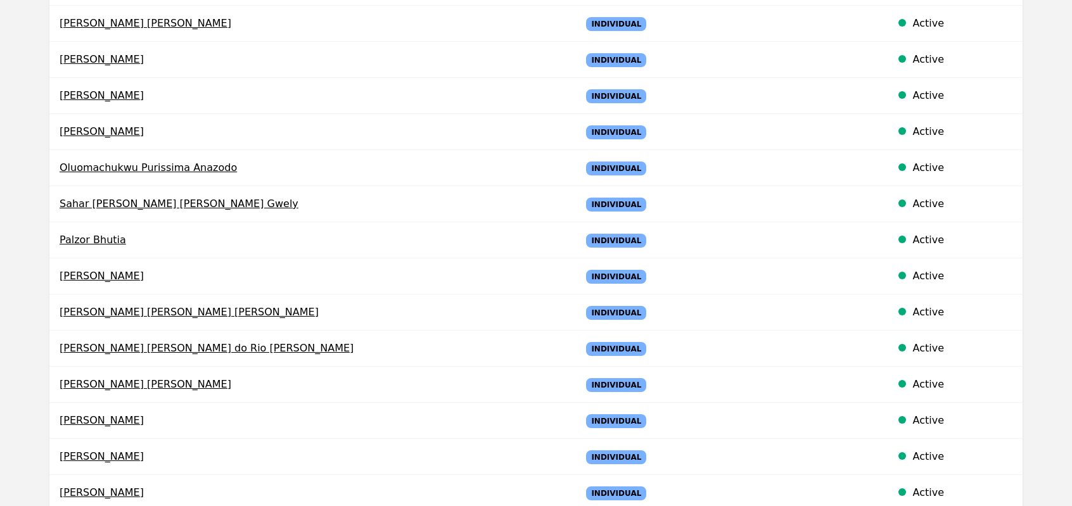
select select "active"
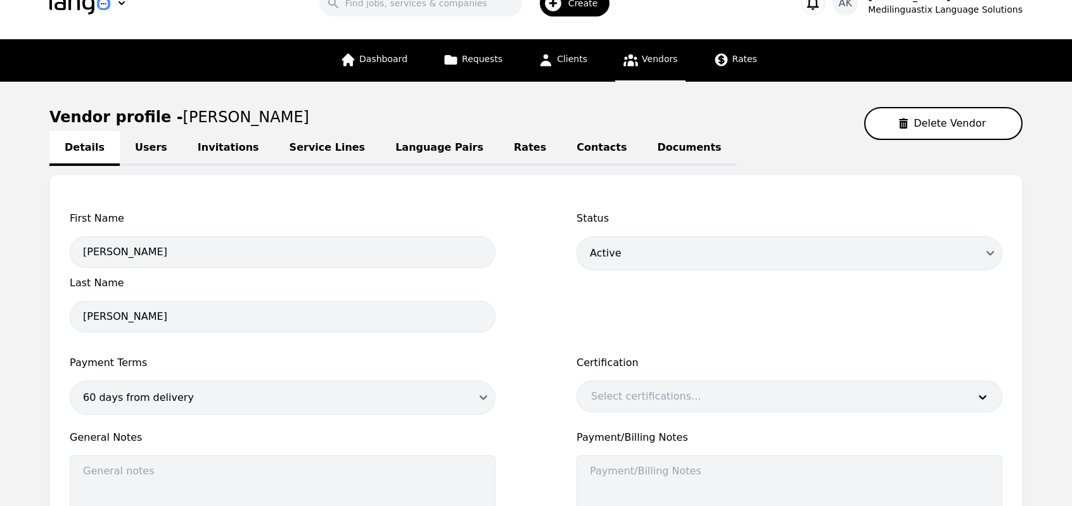
scroll to position [24, 0]
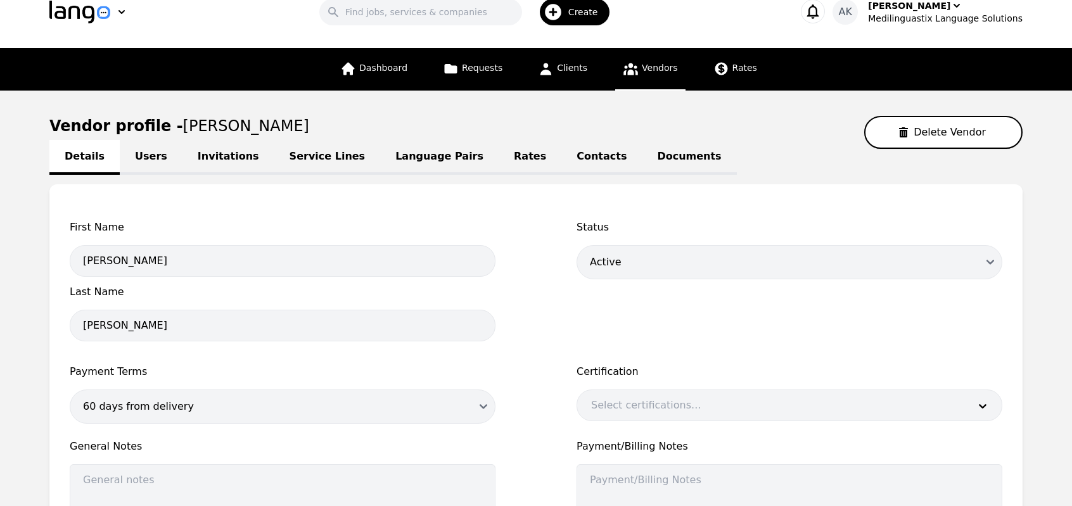
click at [183, 160] on link "Invitations" at bounding box center [229, 157] width 92 height 35
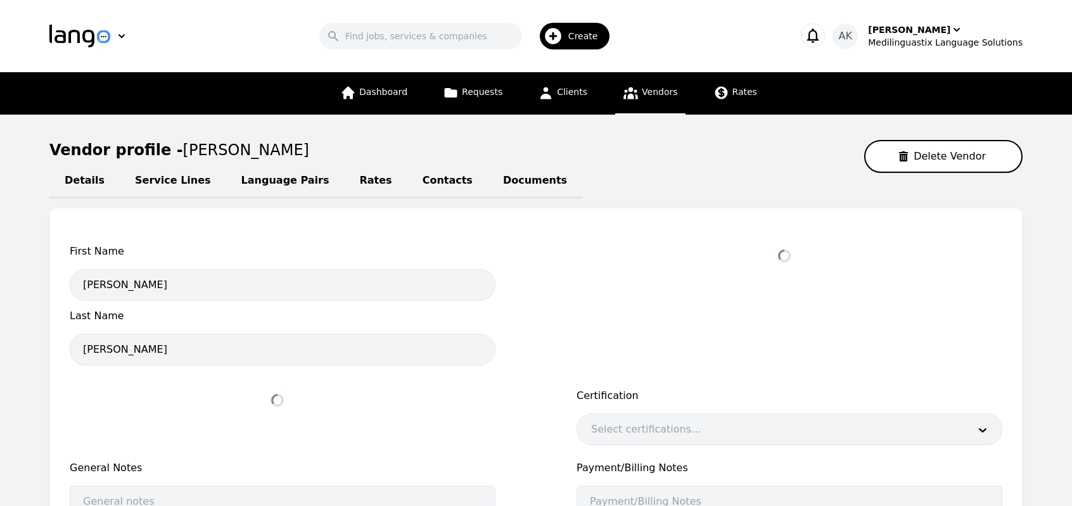
select select "active"
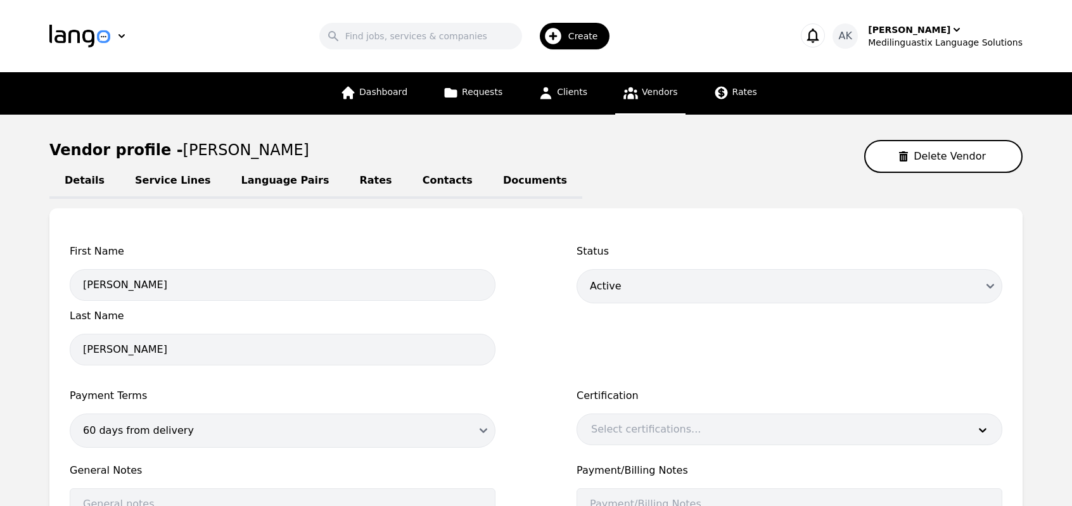
click at [150, 184] on link "Service Lines" at bounding box center [173, 181] width 106 height 35
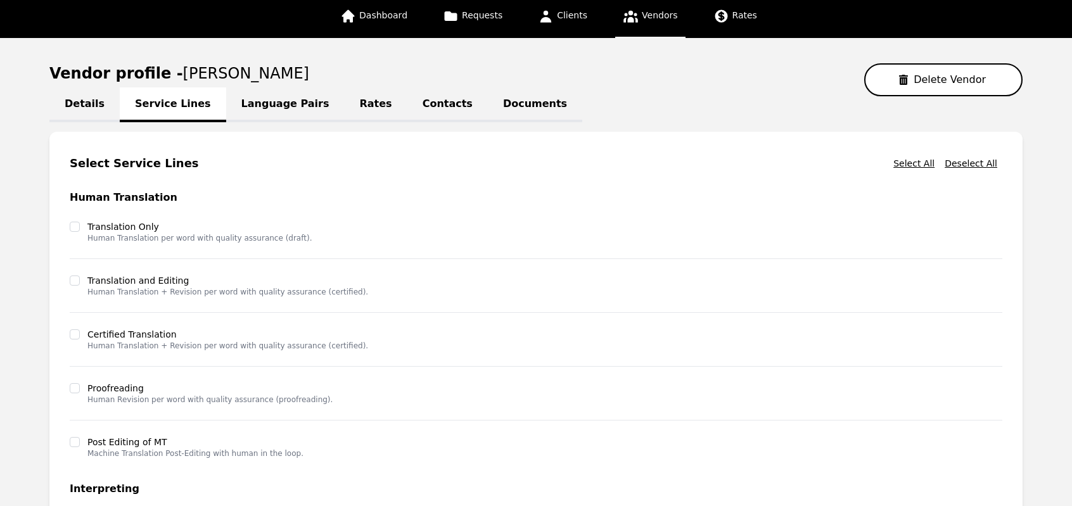
scroll to position [25, 0]
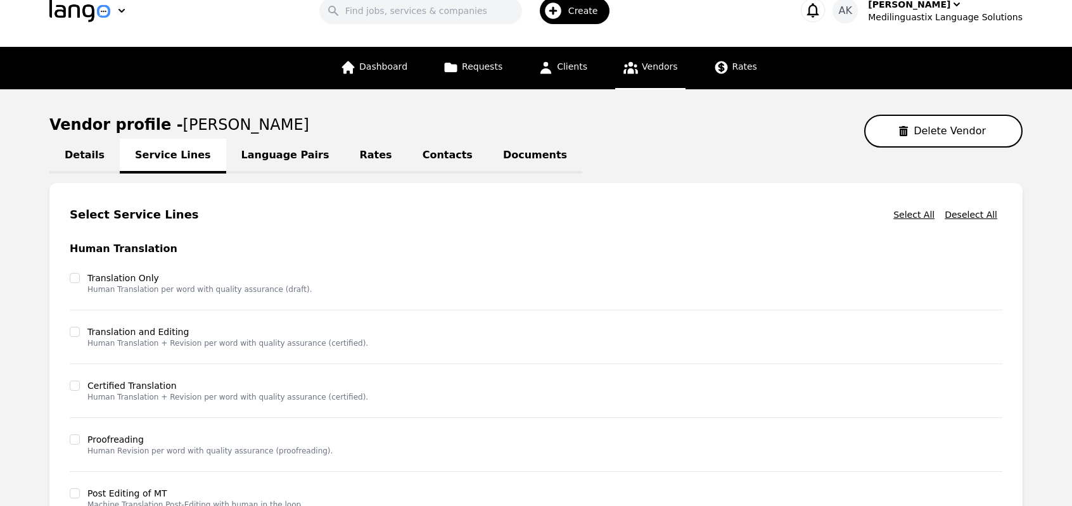
click at [270, 159] on link "Language Pairs" at bounding box center [285, 156] width 119 height 35
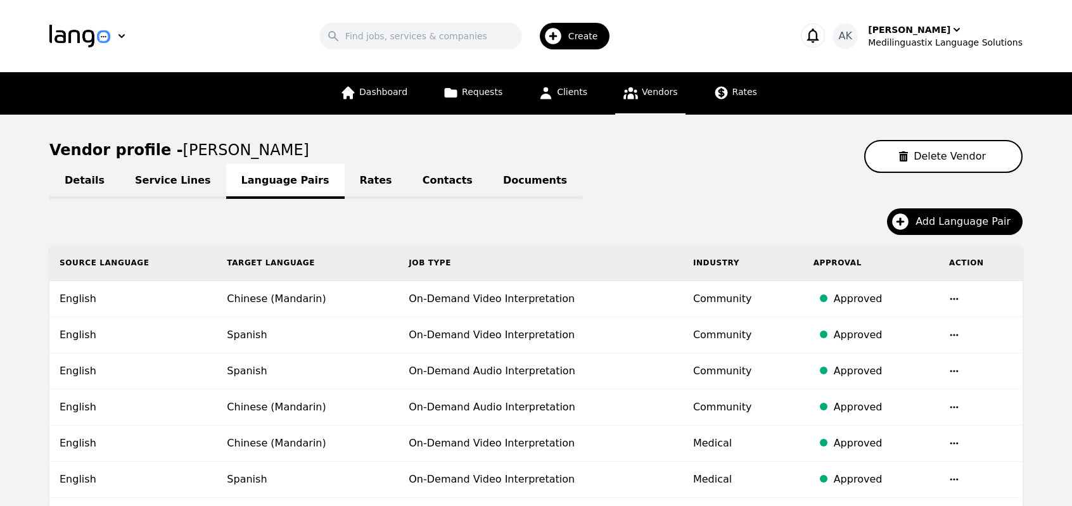
click at [345, 181] on link "Rates" at bounding box center [376, 181] width 63 height 35
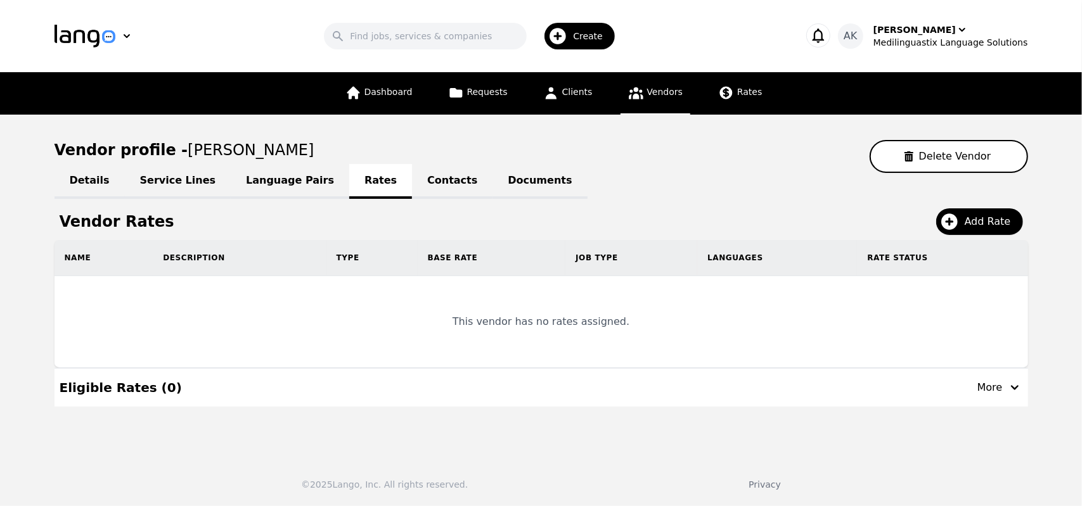
click at [412, 186] on link "Contacts" at bounding box center [452, 181] width 80 height 35
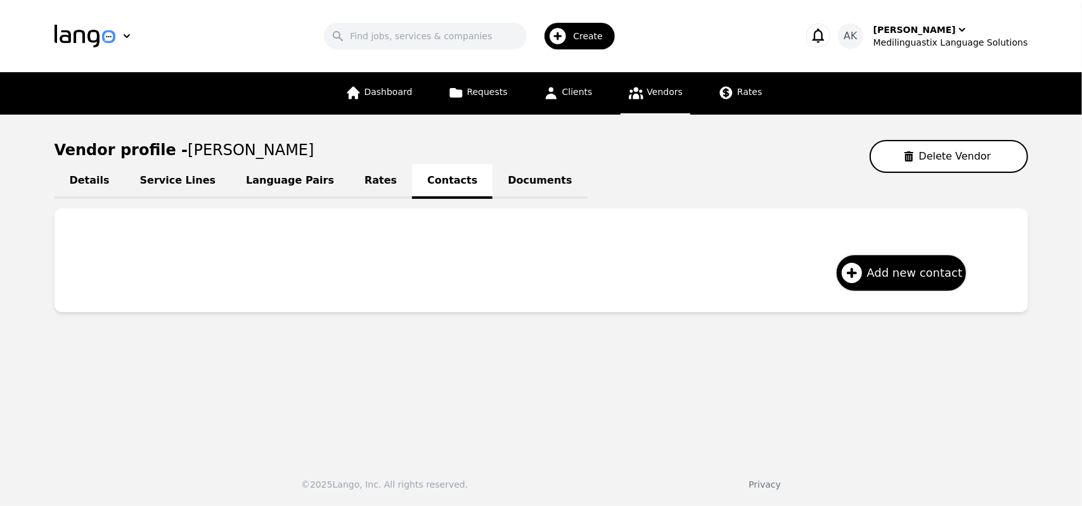
click at [492, 184] on link "Documents" at bounding box center [539, 181] width 94 height 35
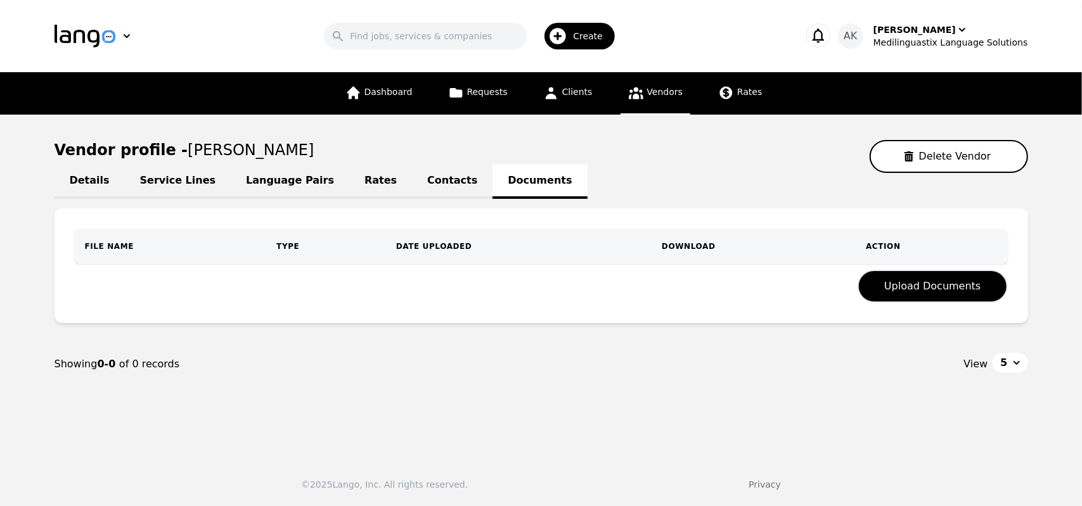
click at [415, 185] on link "Contacts" at bounding box center [452, 181] width 80 height 35
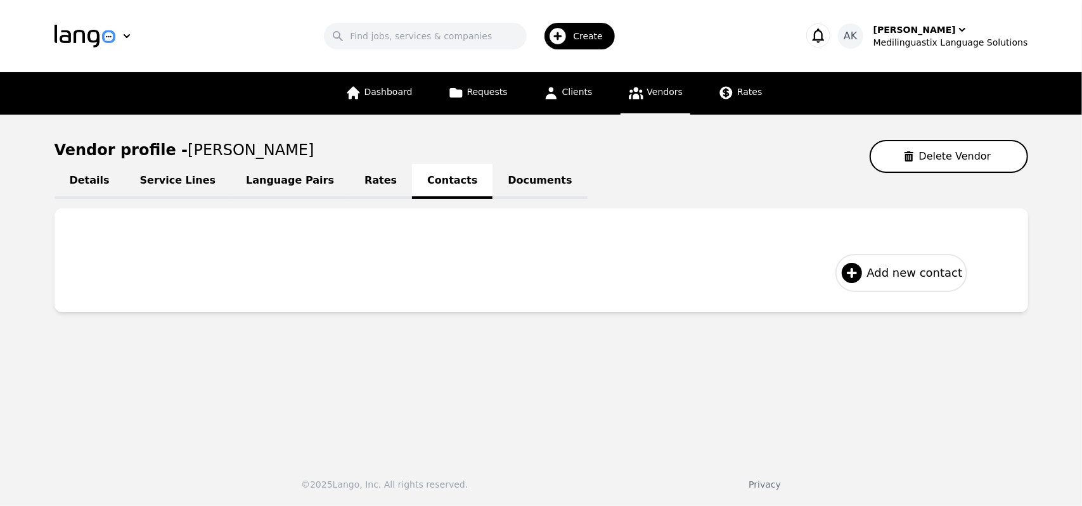
click at [851, 272] on icon at bounding box center [851, 272] width 25 height 25
select select "US"
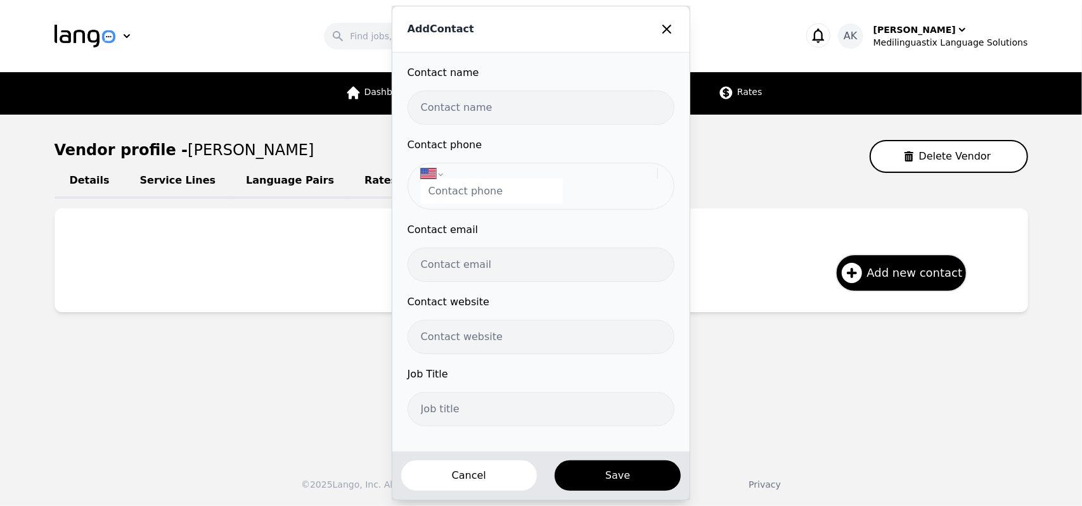
click at [503, 108] on input "text" at bounding box center [541, 108] width 267 height 34
type input "[PERSON_NAME]"
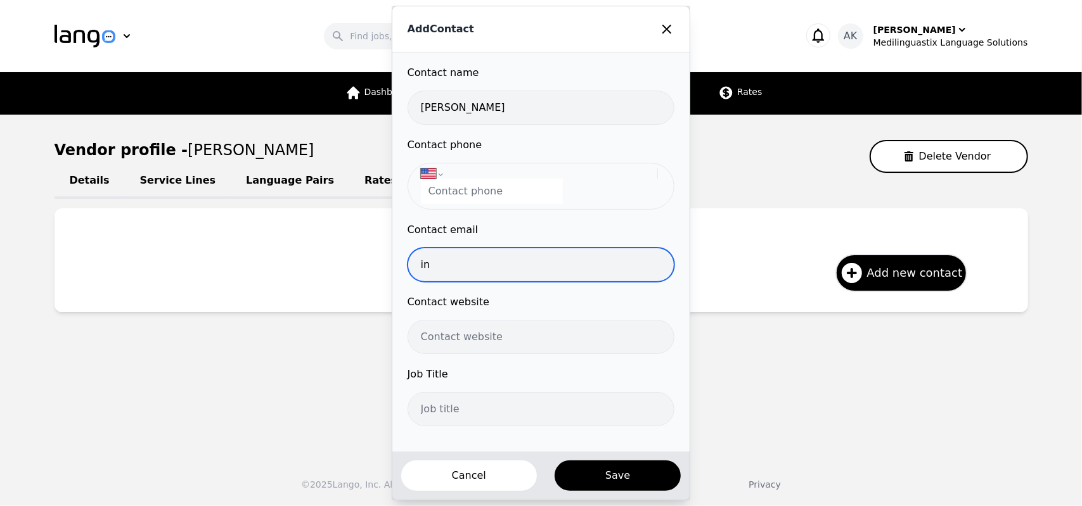
type input "i"
type input "[EMAIL_ADDRESS][DOMAIN_NAME]"
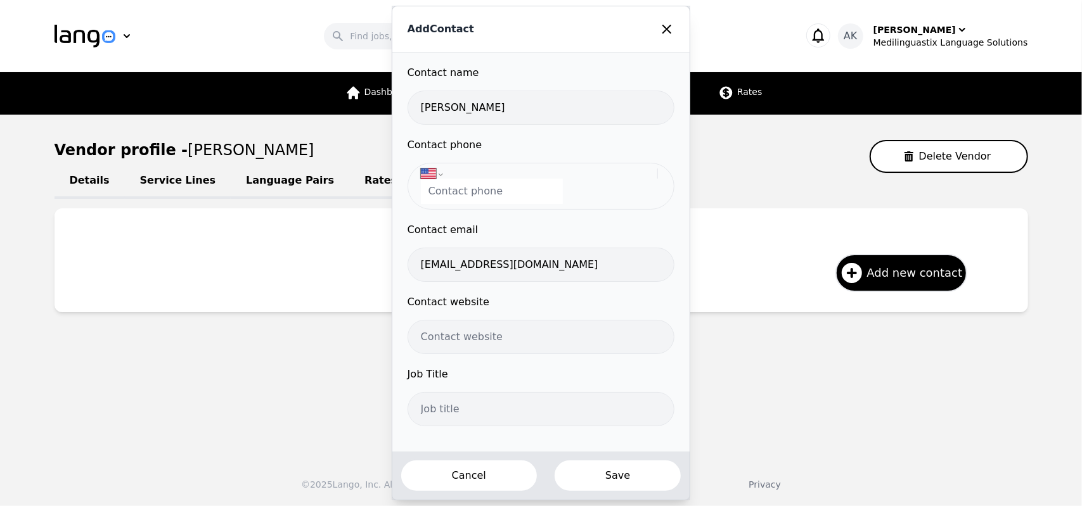
click at [640, 477] on button "Save" at bounding box center [617, 475] width 129 height 33
click at [442, 177] on select "International [GEOGRAPHIC_DATA] [GEOGRAPHIC_DATA] [GEOGRAPHIC_DATA] [GEOGRAPHIC…" at bounding box center [539, 174] width 236 height 10
select select "MY"
click at [425, 169] on select "International [GEOGRAPHIC_DATA] [GEOGRAPHIC_DATA] [GEOGRAPHIC_DATA] [GEOGRAPHIC…" at bounding box center [539, 174] width 236 height 10
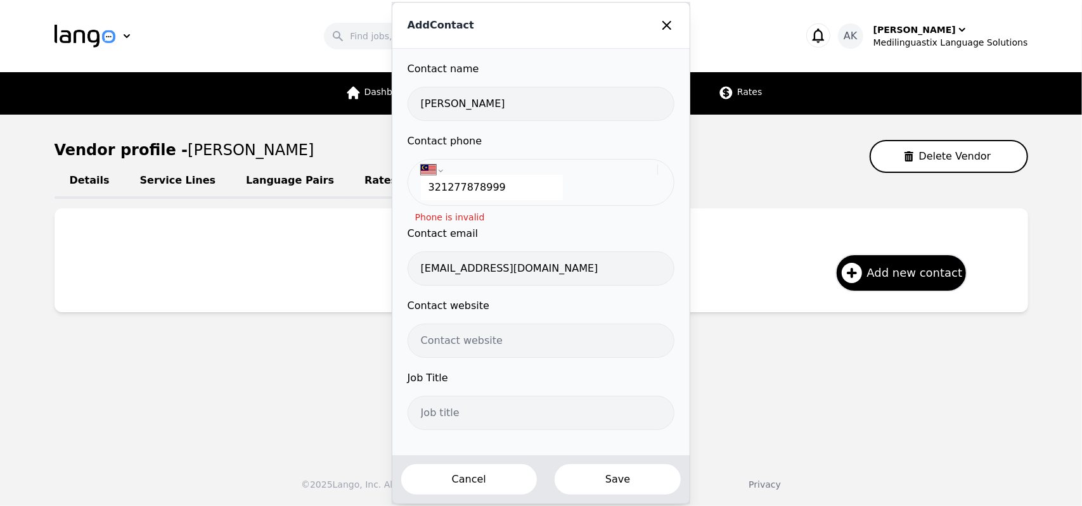
click at [620, 477] on button "Save" at bounding box center [617, 479] width 129 height 33
click at [504, 191] on input "321277878999" at bounding box center [492, 187] width 142 height 25
click at [607, 472] on button "Save" at bounding box center [617, 479] width 129 height 33
click at [502, 191] on input "32127787899" at bounding box center [492, 187] width 142 height 25
type input "321277878"
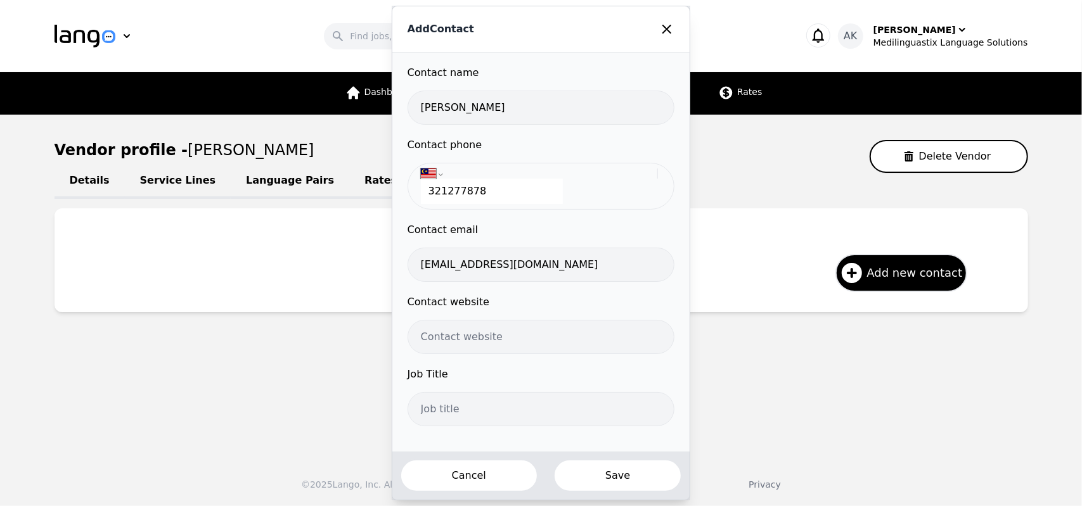
click at [593, 466] on button "Save" at bounding box center [617, 475] width 129 height 33
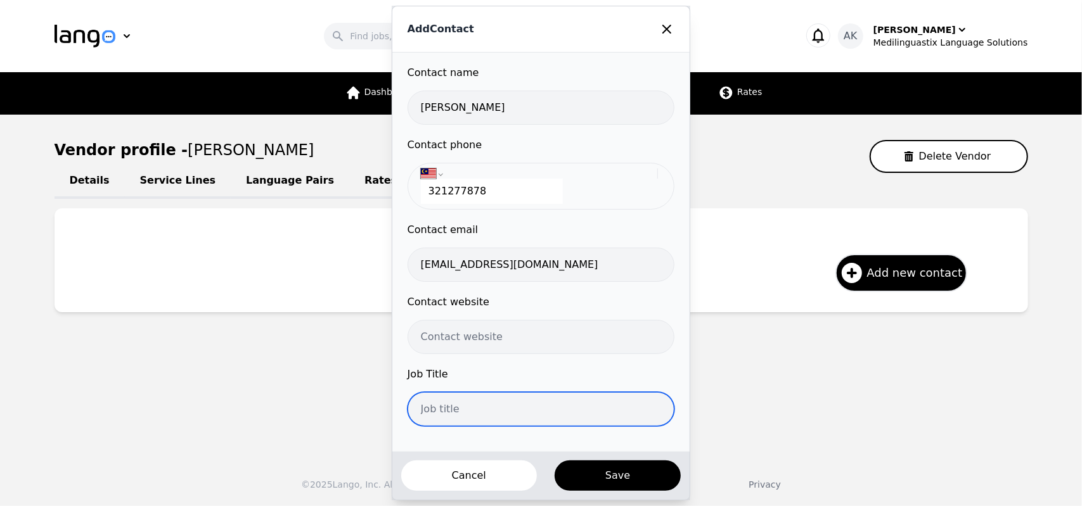
click at [535, 407] on input "text" at bounding box center [541, 409] width 267 height 34
type input "Contractor"
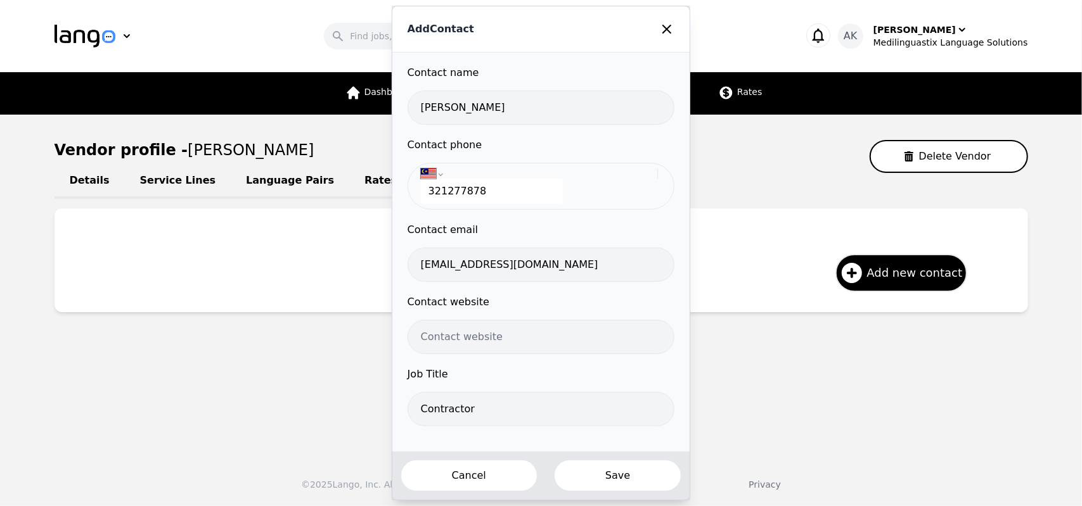
click at [594, 471] on button "Save" at bounding box center [617, 475] width 129 height 33
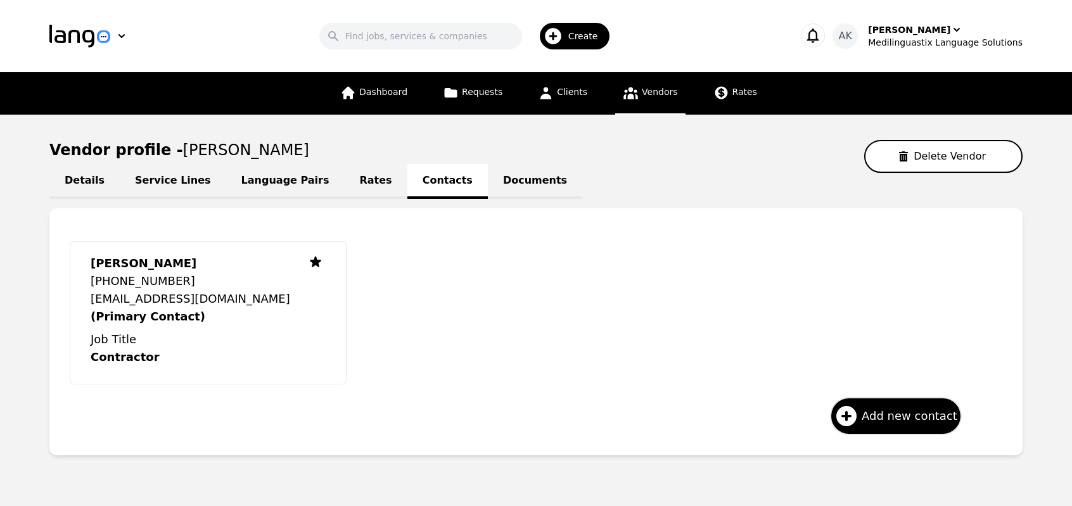
click at [488, 191] on link "Documents" at bounding box center [535, 181] width 94 height 35
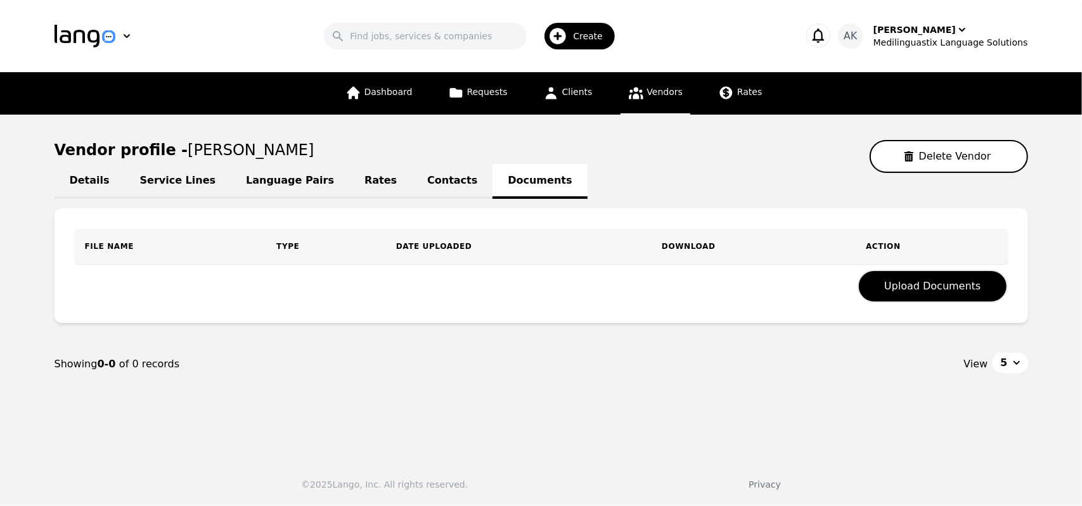
click at [349, 181] on link "Rates" at bounding box center [380, 181] width 63 height 35
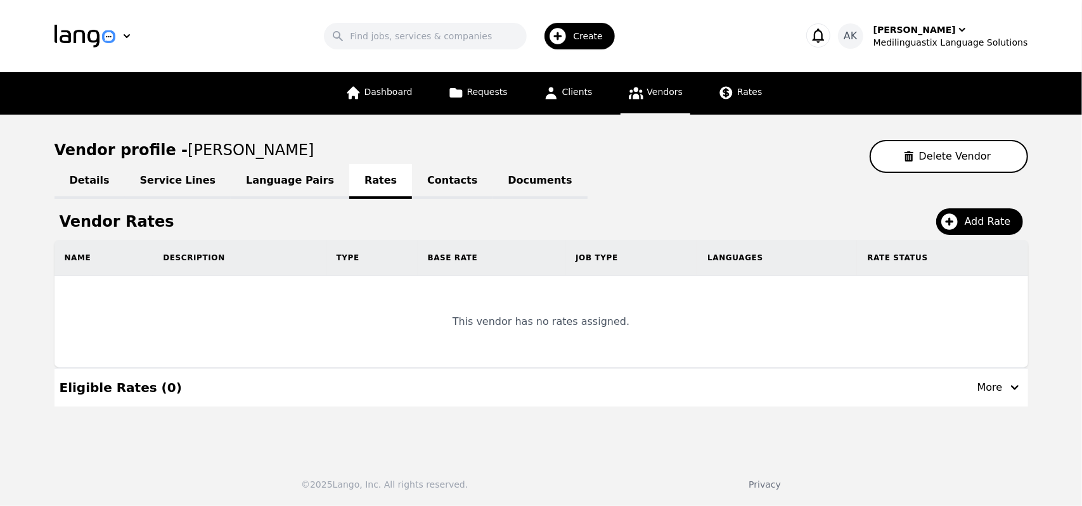
click at [87, 181] on link "Details" at bounding box center [90, 181] width 70 height 35
select select "active"
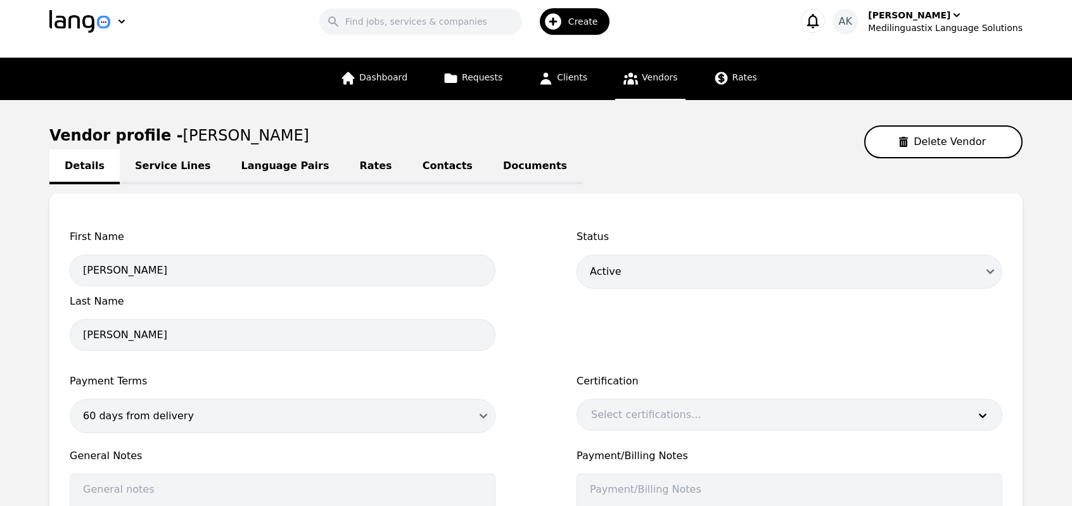
scroll to position [16, 0]
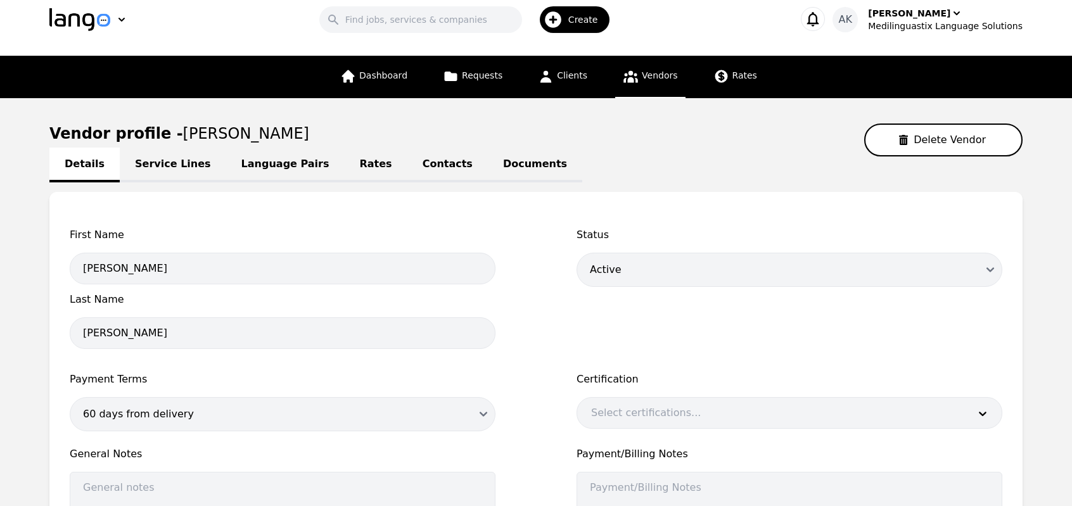
click at [408, 167] on link "Contacts" at bounding box center [448, 165] width 80 height 35
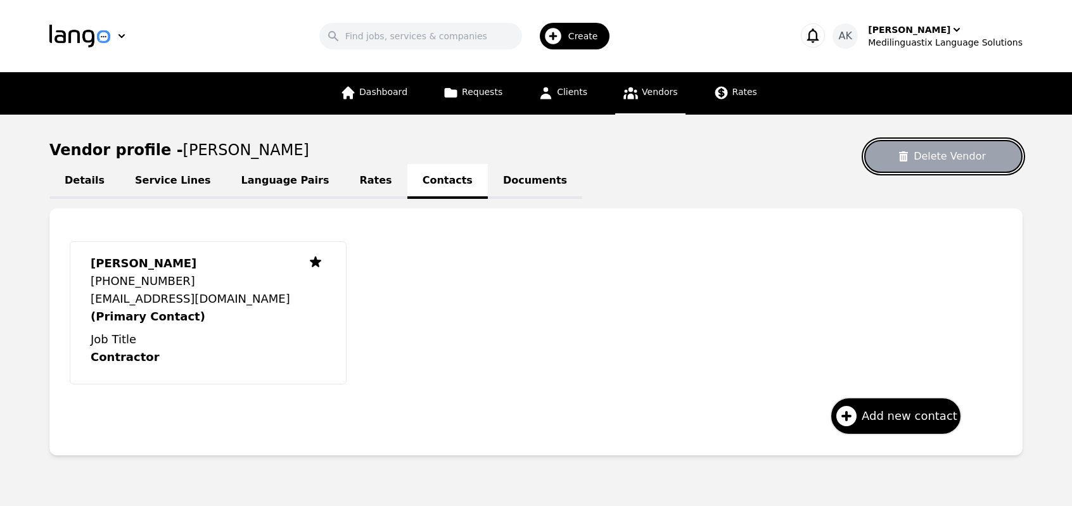
click at [935, 160] on button "Delete Vendor" at bounding box center [943, 156] width 158 height 33
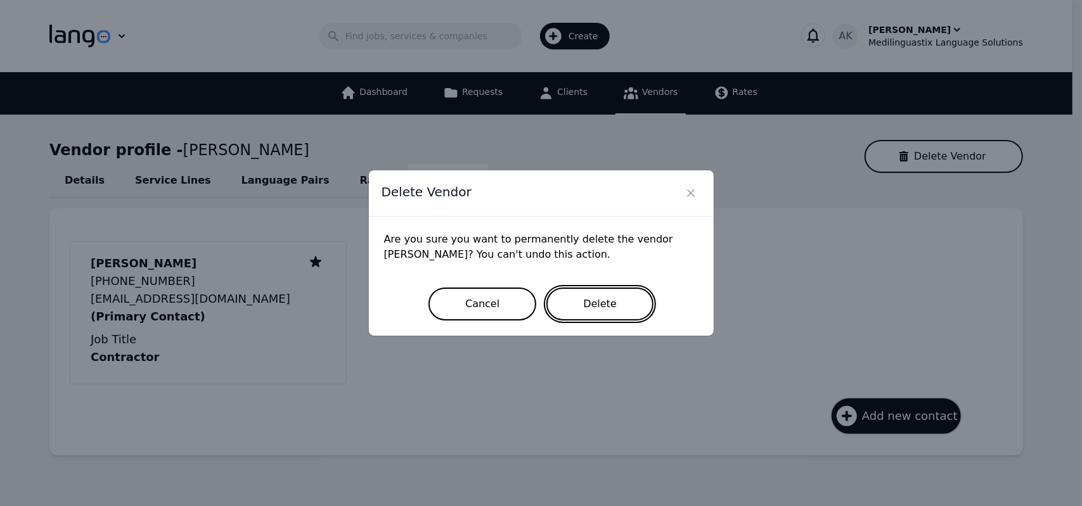
click at [615, 300] on button "Delete" at bounding box center [599, 304] width 107 height 33
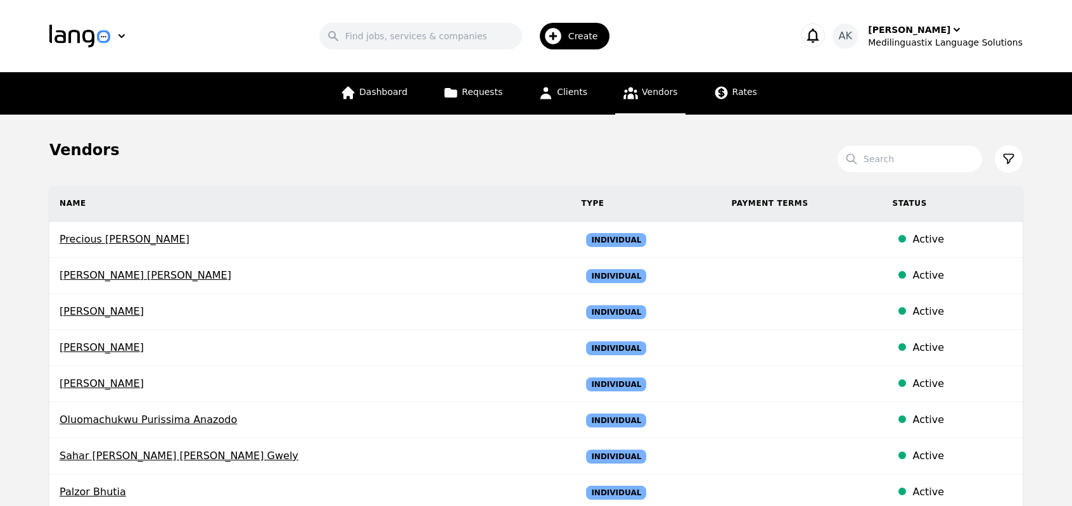
click at [563, 40] on icon "button" at bounding box center [553, 36] width 20 height 20
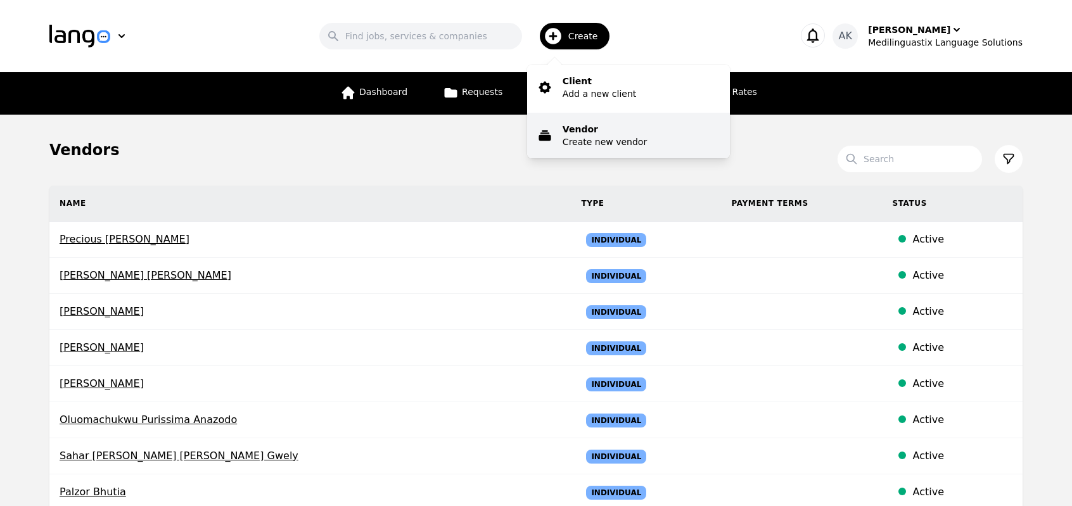
click at [584, 131] on p "Vendor" at bounding box center [605, 129] width 84 height 13
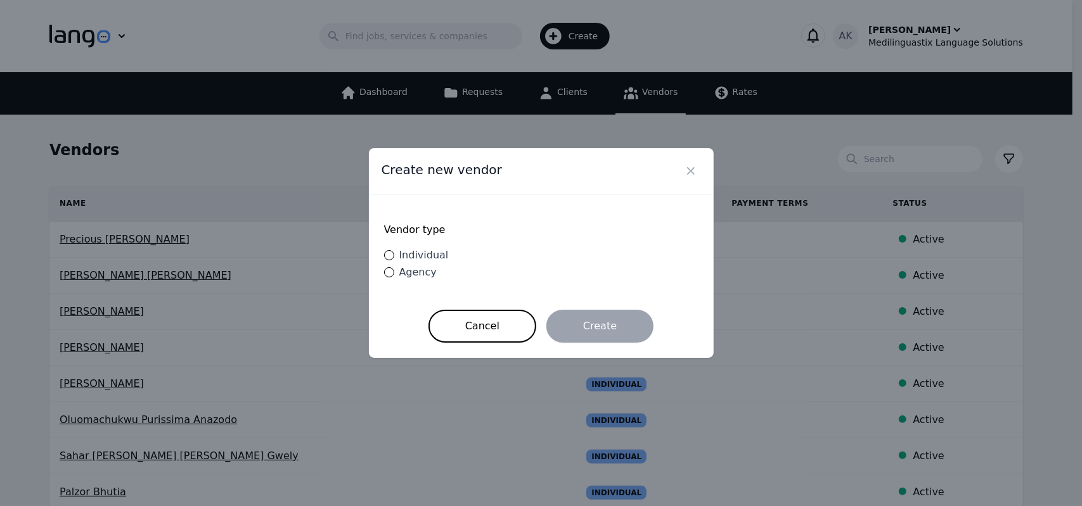
click at [392, 262] on label "Individual" at bounding box center [416, 255] width 65 height 15
click at [392, 260] on input "Individual" at bounding box center [389, 255] width 10 height 10
radio input "true"
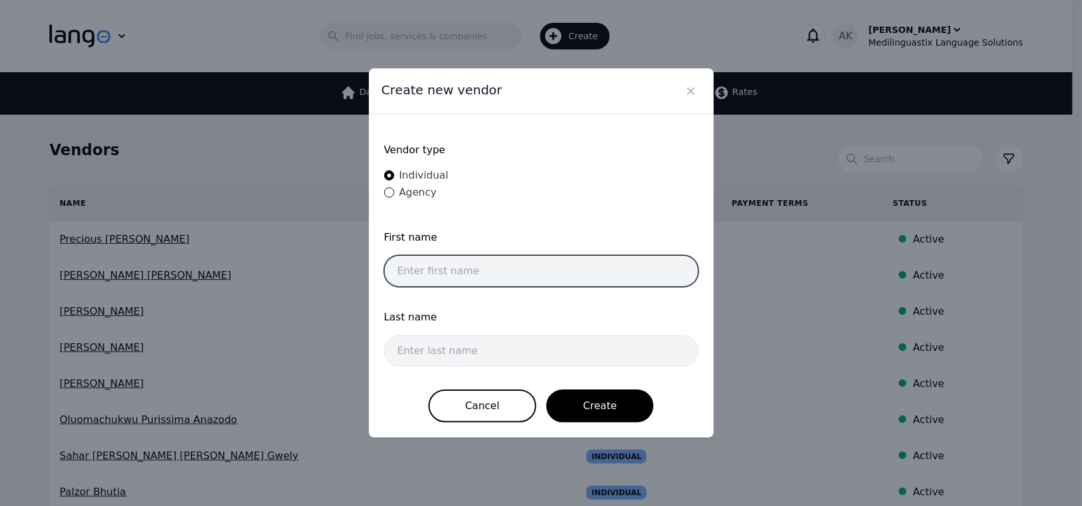
click at [455, 262] on input "text" at bounding box center [541, 271] width 314 height 32
type input "Jin"
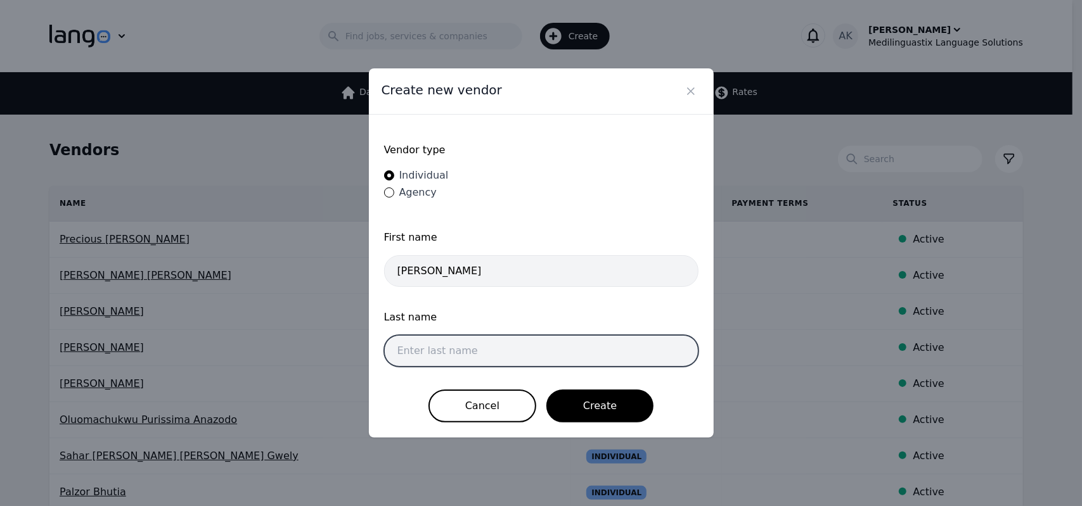
click at [436, 343] on input "text" at bounding box center [541, 351] width 314 height 32
type input "Liu"
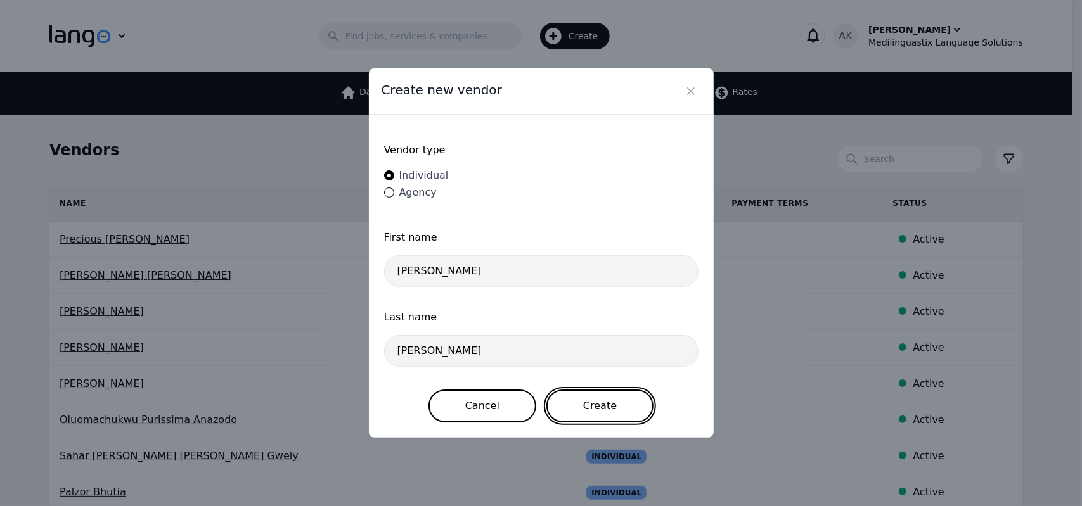
click at [591, 397] on button "Create" at bounding box center [599, 406] width 107 height 33
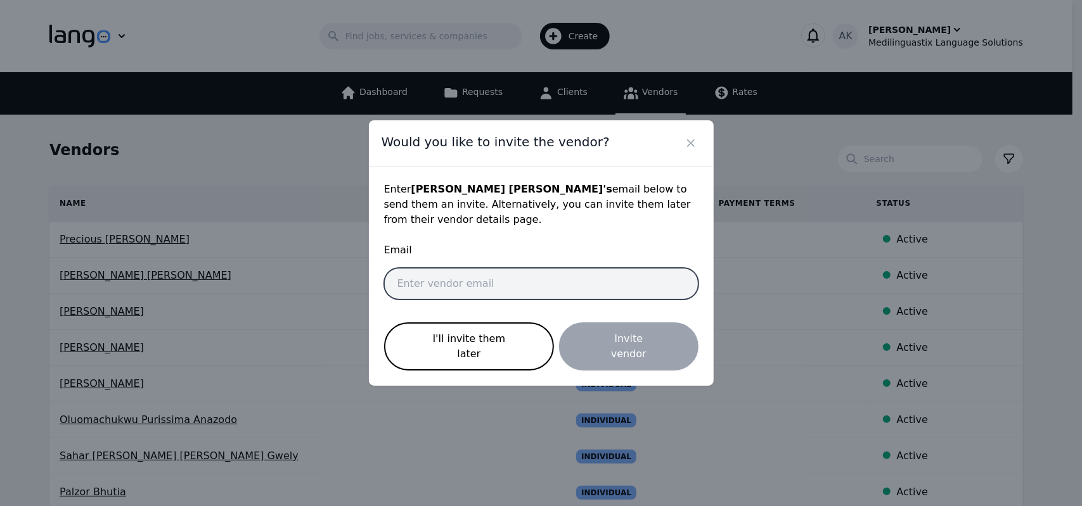
click at [475, 283] on input "email" at bounding box center [541, 284] width 314 height 32
type input "T"
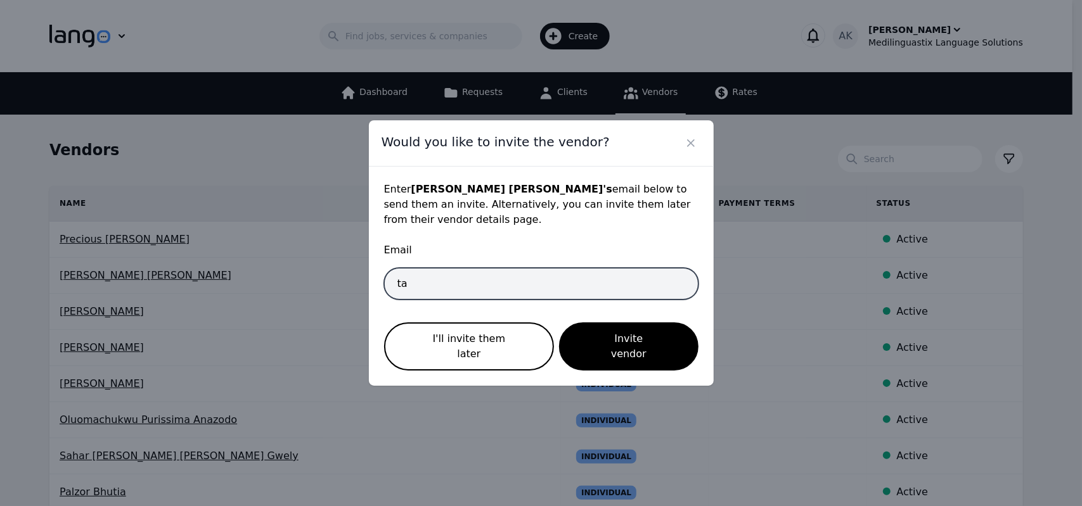
type input "t"
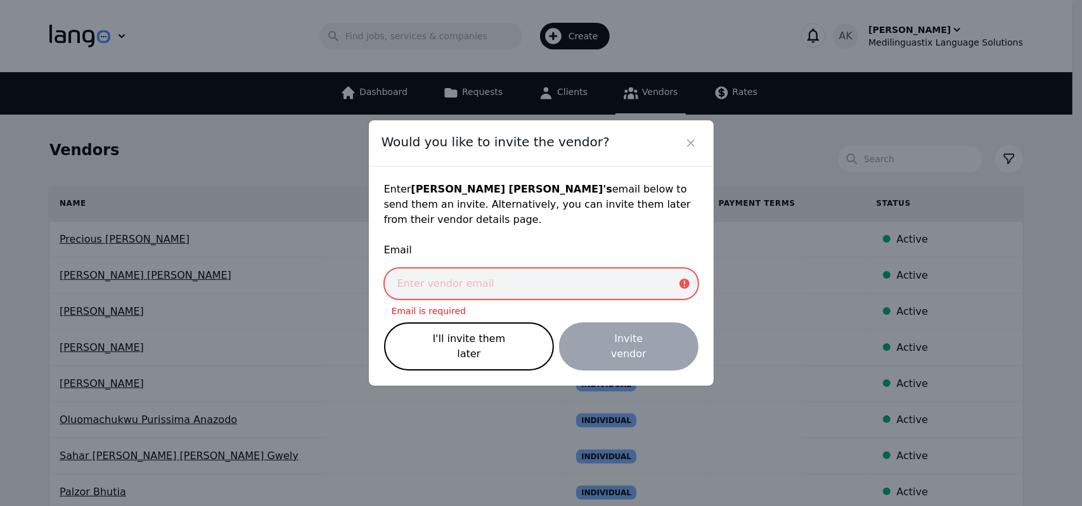
click at [497, 285] on input "email" at bounding box center [541, 284] width 314 height 32
paste input "tajidali1981@gmail.com"
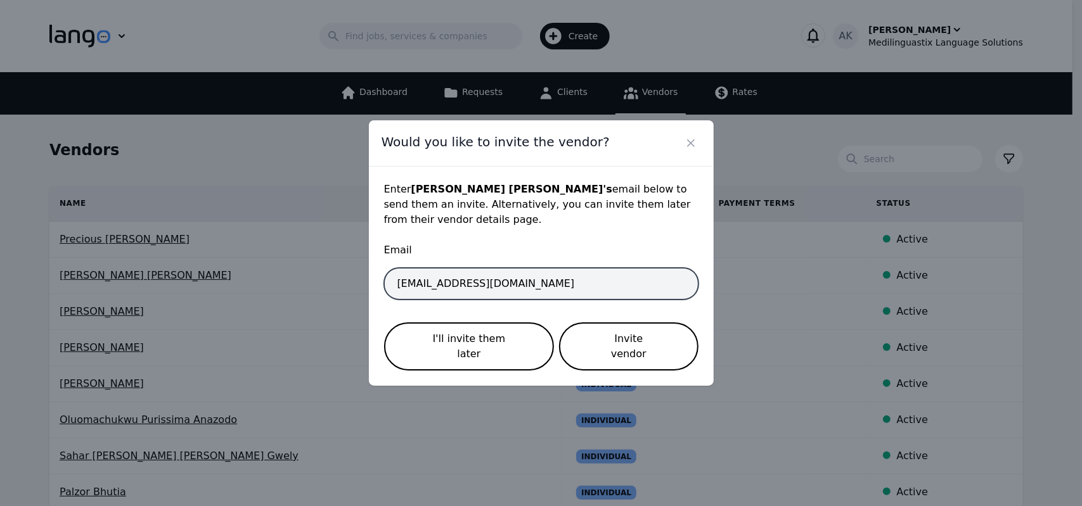
type input "tajidali1981@gmail.com"
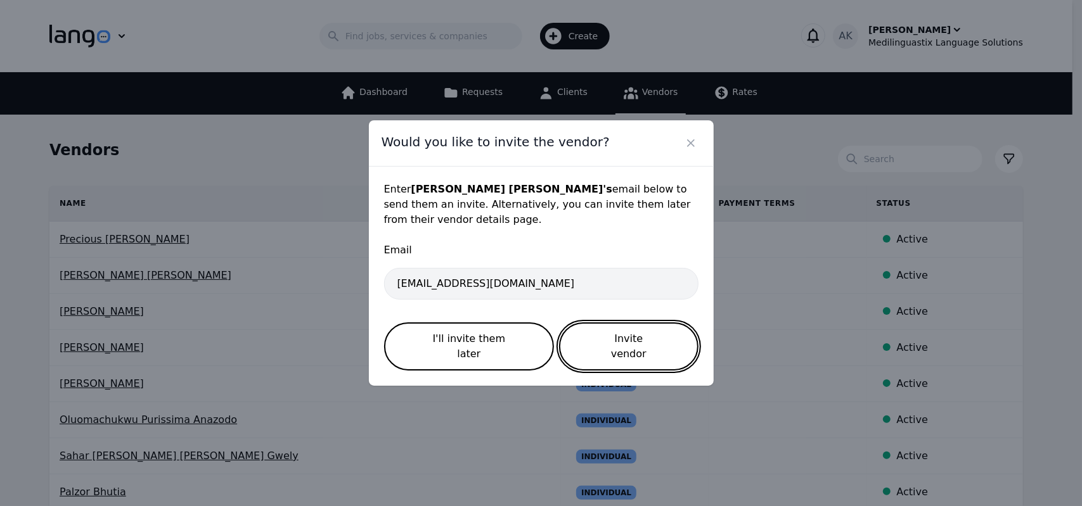
click at [619, 335] on button "Invite vendor" at bounding box center [628, 347] width 139 height 48
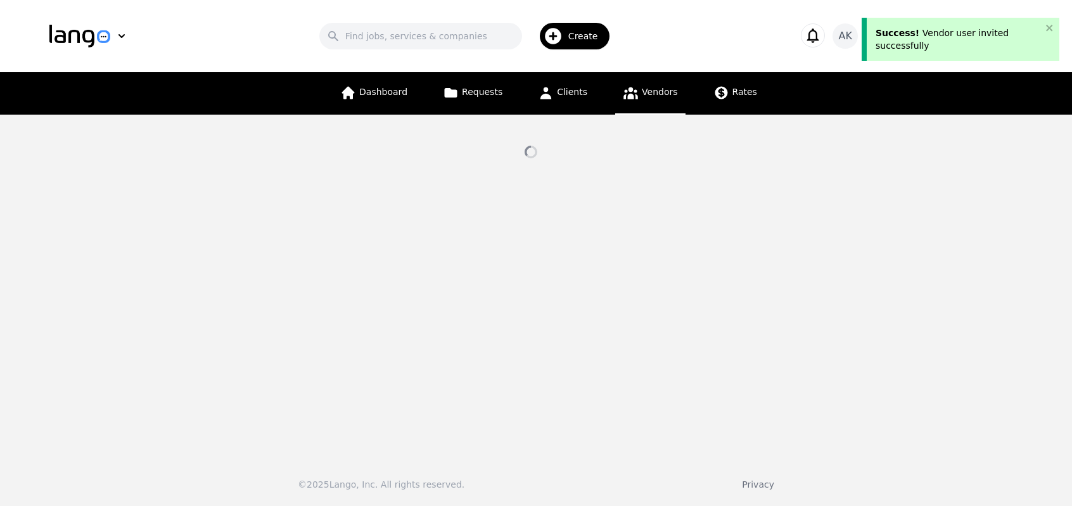
select select "active"
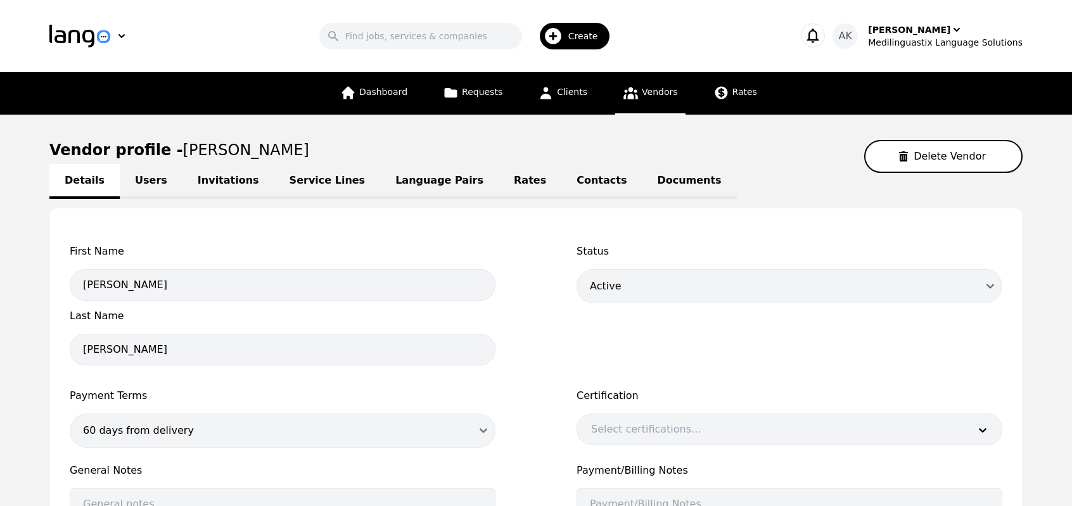
click at [207, 184] on link "Invitations" at bounding box center [229, 181] width 92 height 35
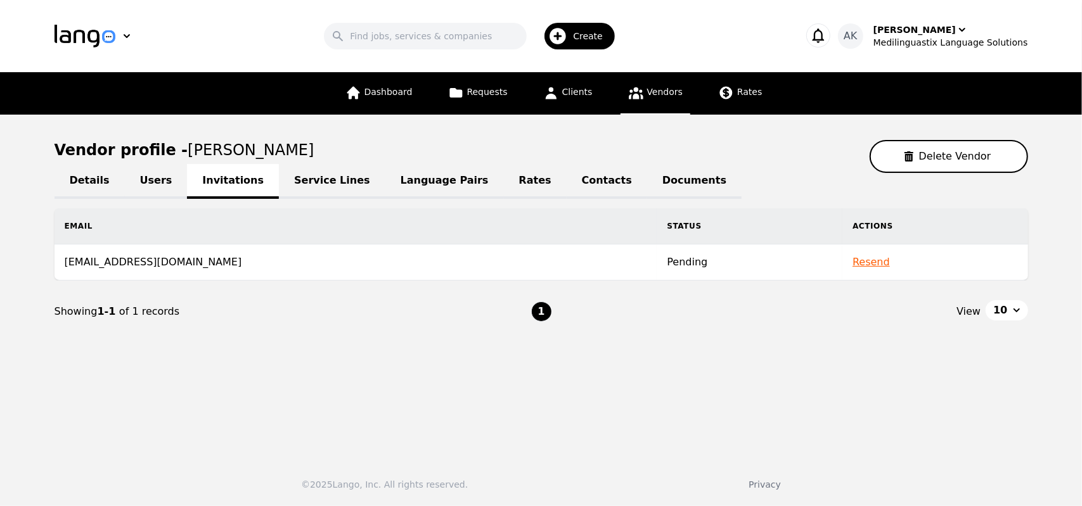
click at [91, 181] on link "Details" at bounding box center [90, 181] width 70 height 35
select select "active"
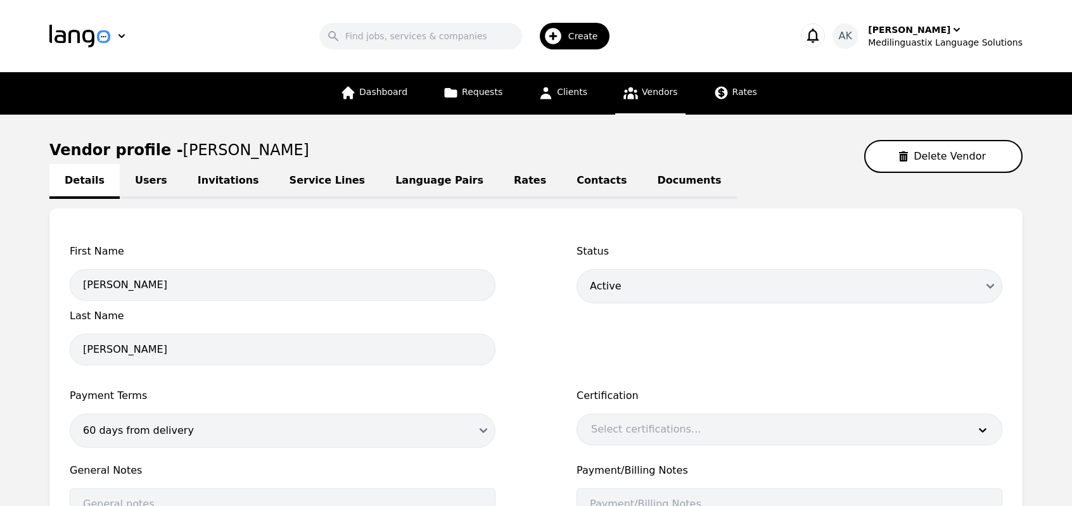
click at [207, 172] on link "Invitations" at bounding box center [229, 181] width 92 height 35
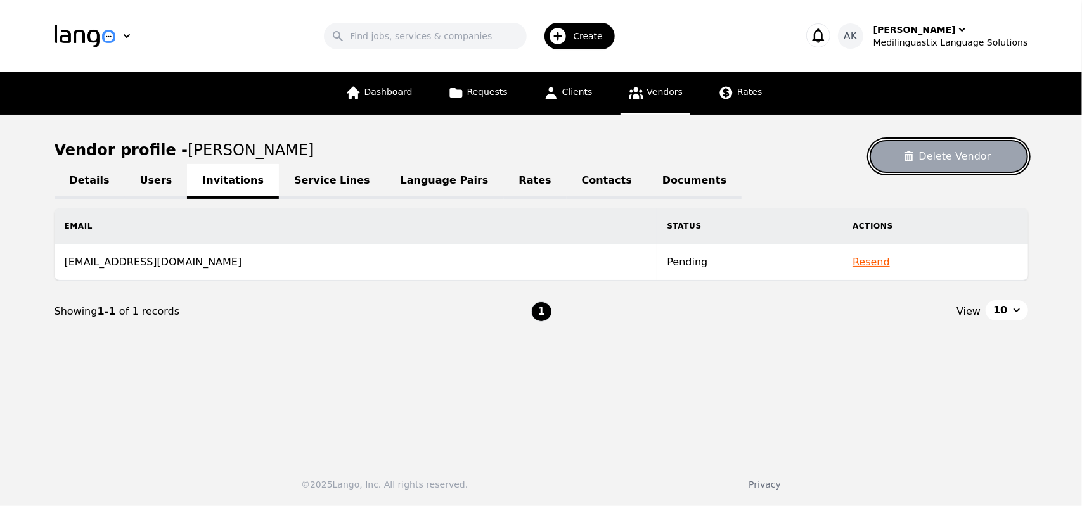
click at [930, 158] on button "Delete Vendor" at bounding box center [949, 156] width 158 height 33
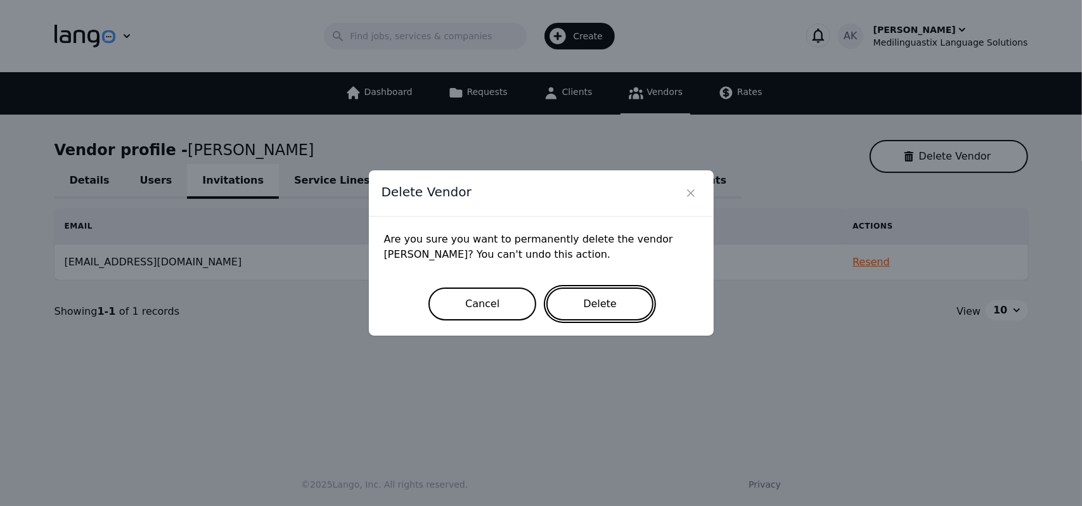
click at [590, 301] on button "Delete" at bounding box center [599, 304] width 107 height 33
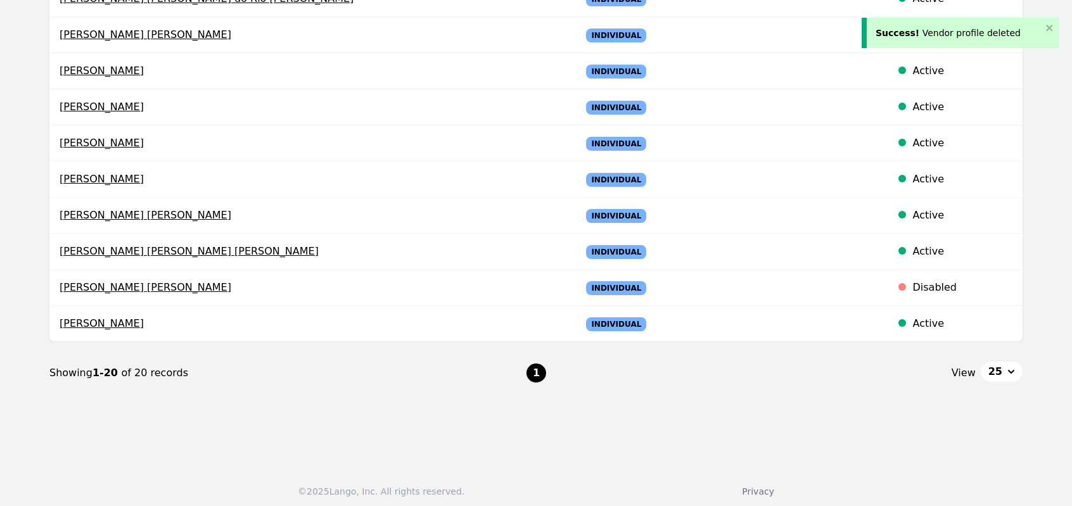
scroll to position [603, 0]
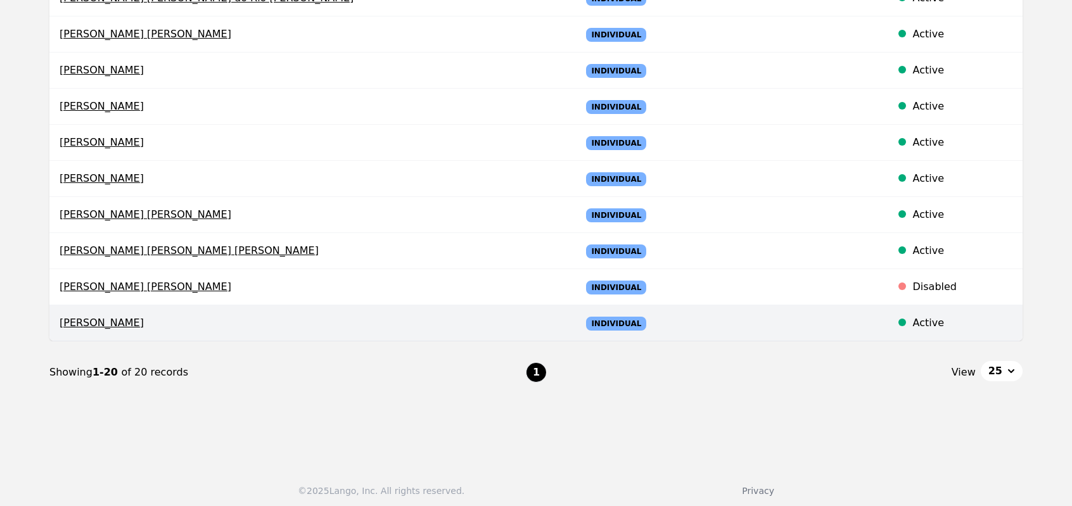
click at [72, 326] on td "Jin Liu" at bounding box center [310, 323] width 522 height 36
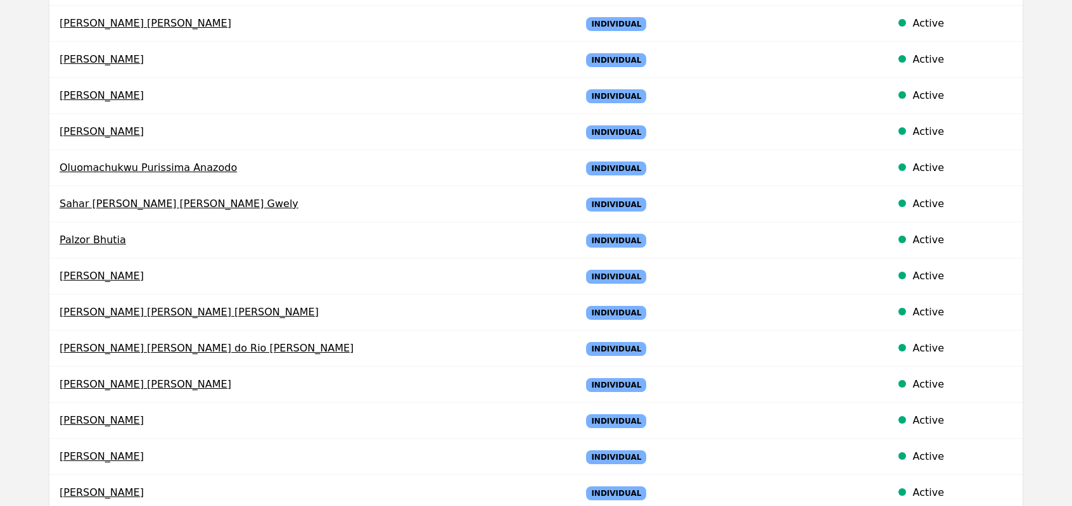
select select "active"
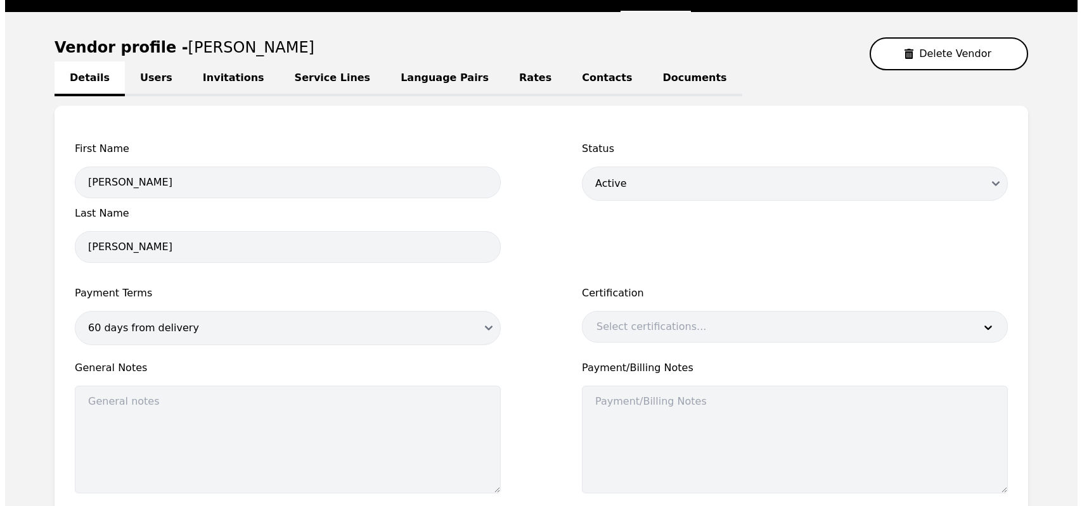
scroll to position [0, 0]
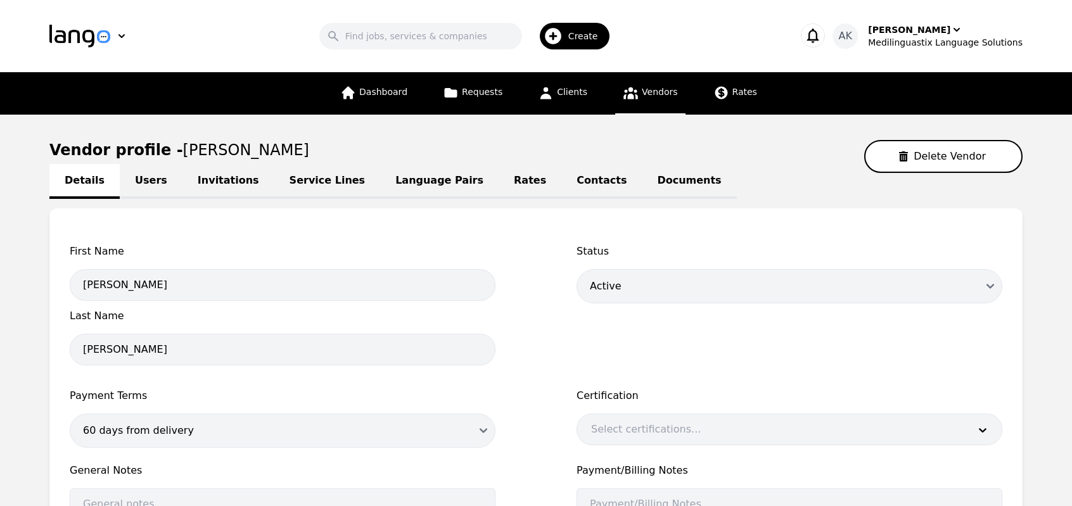
click at [197, 190] on link "Invitations" at bounding box center [229, 181] width 92 height 35
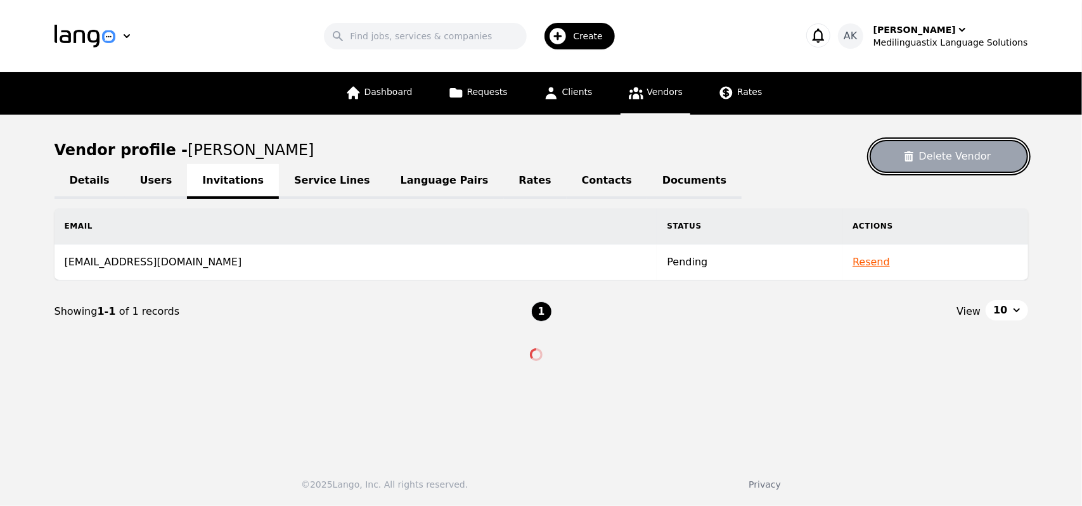
click at [965, 163] on button "Delete Vendor" at bounding box center [949, 156] width 158 height 33
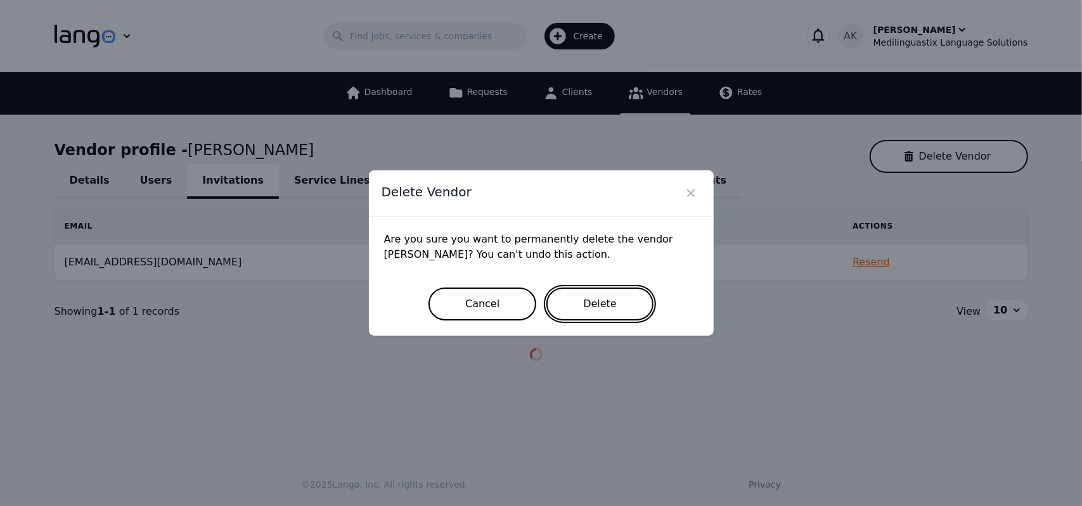
click at [591, 305] on button "Delete" at bounding box center [599, 304] width 107 height 33
click at [589, 300] on button "Delete" at bounding box center [599, 304] width 107 height 33
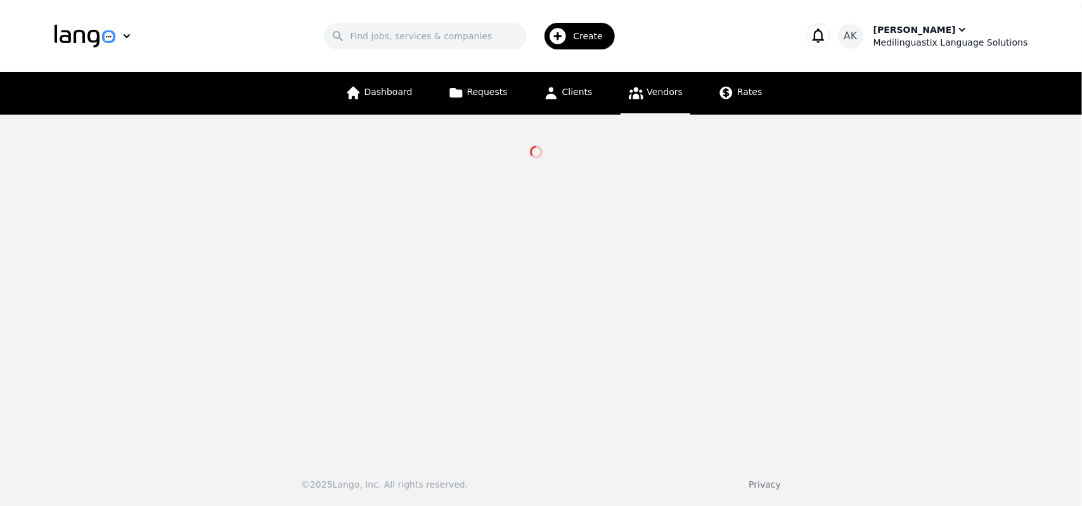
click at [916, 41] on div "Medilinguastix Language Solutions" at bounding box center [950, 42] width 155 height 13
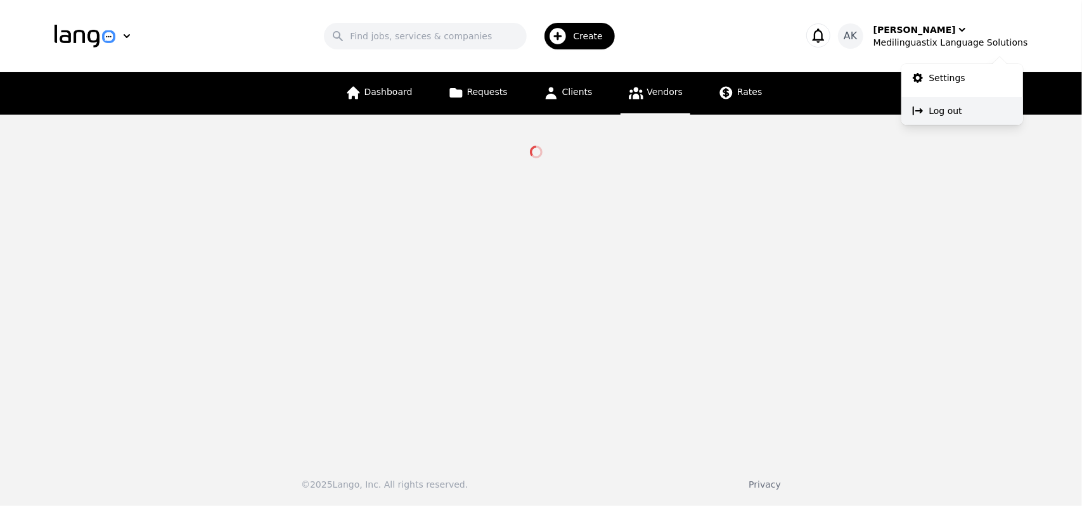
click at [941, 110] on p "Log out" at bounding box center [945, 111] width 33 height 13
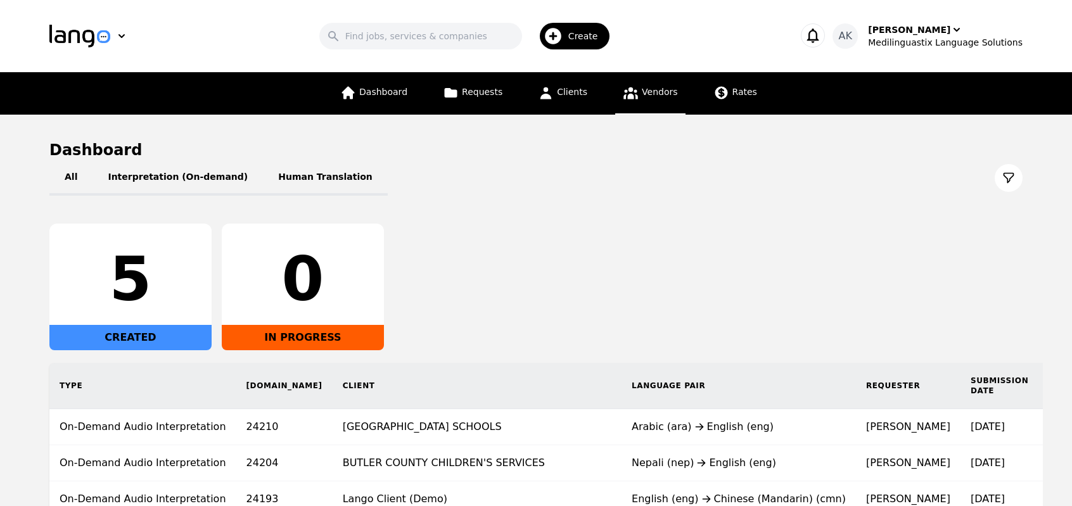
click at [626, 98] on icon at bounding box center [631, 93] width 15 height 12
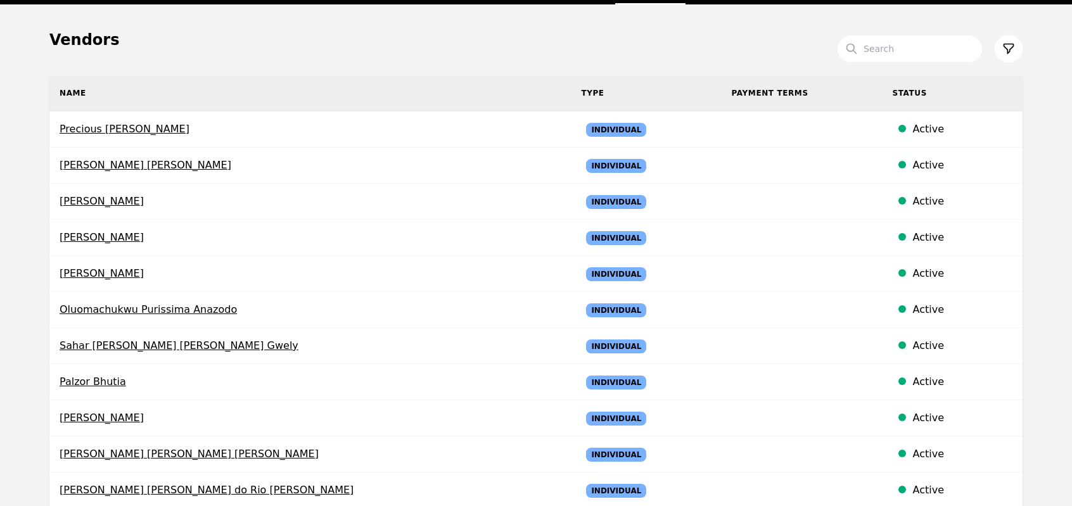
scroll to position [65, 0]
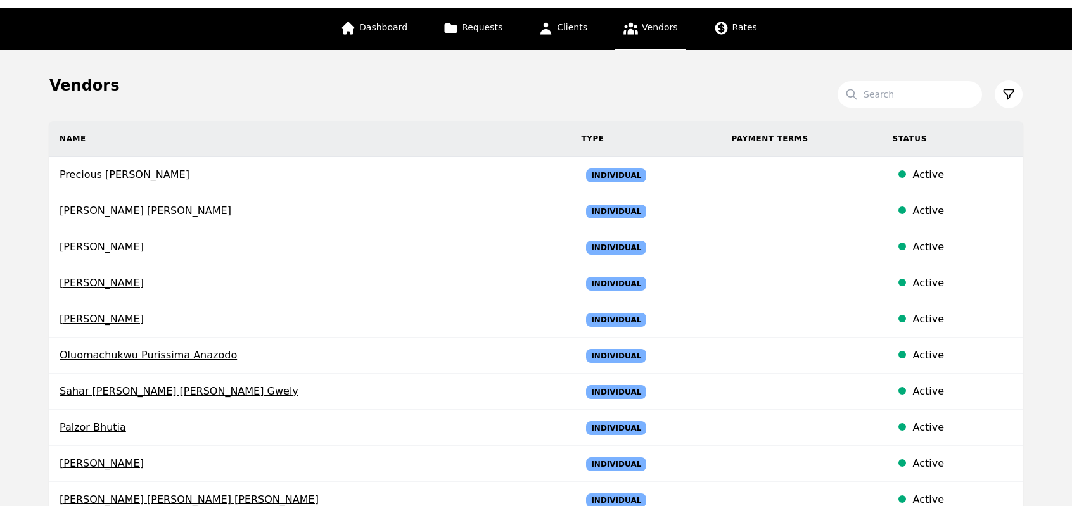
click at [1071, 51] on main "Vendors Search Name Type Payment Terms Status Precious Chidinma Nwosu Individua…" at bounding box center [536, 503] width 1072 height 906
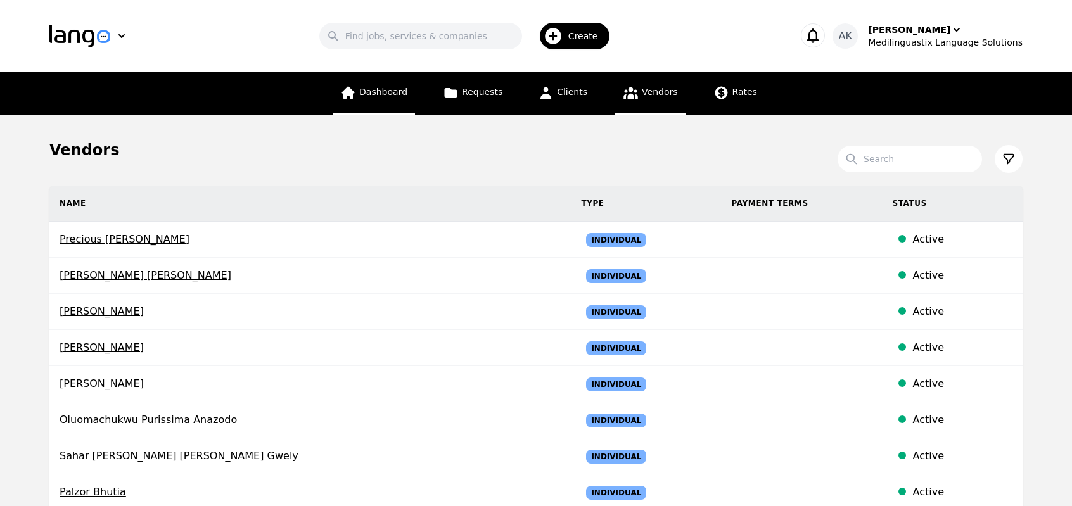
click at [371, 88] on span "Dashboard" at bounding box center [383, 92] width 48 height 10
